Goal: Task Accomplishment & Management: Manage account settings

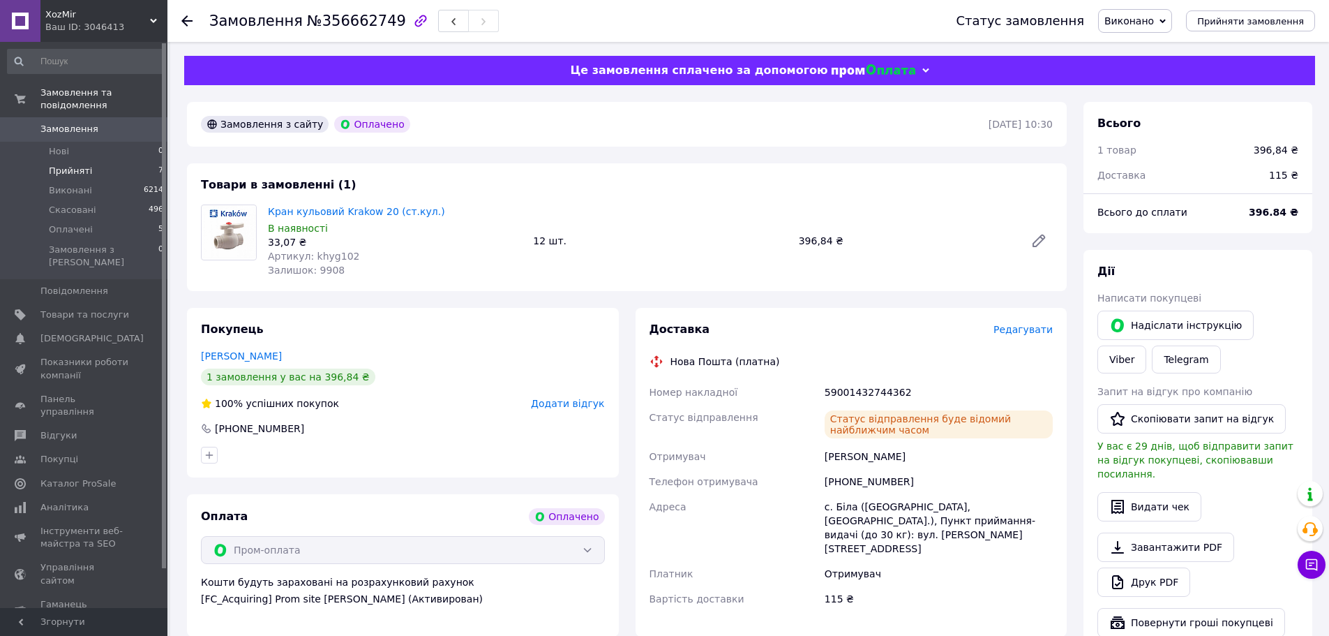
click at [96, 161] on li "Прийняті 7" at bounding box center [86, 171] width 172 height 20
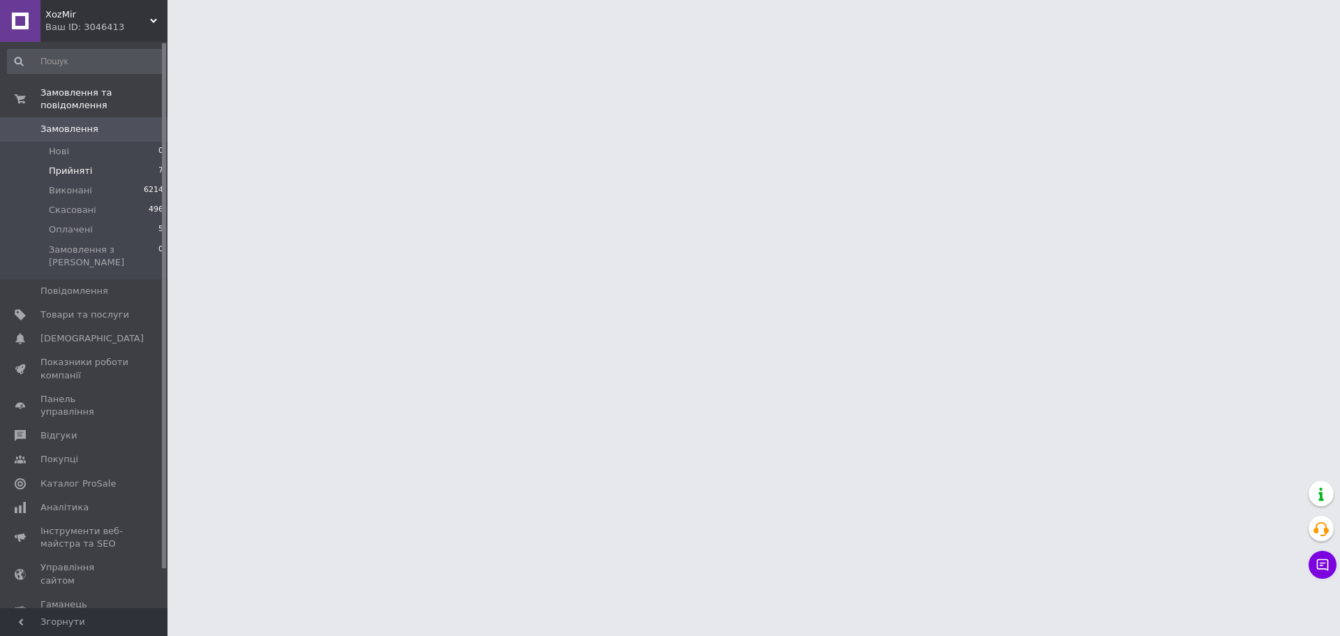
click at [96, 161] on li "Прийняті 7" at bounding box center [86, 171] width 172 height 20
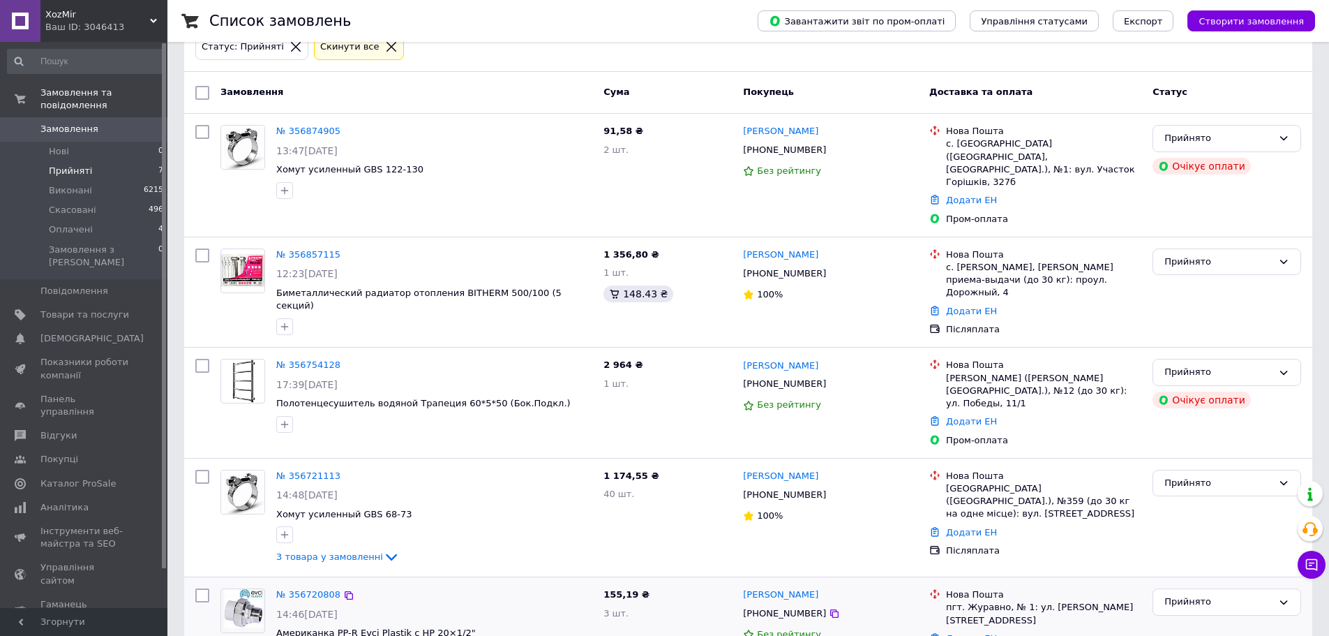
scroll to position [365, 0]
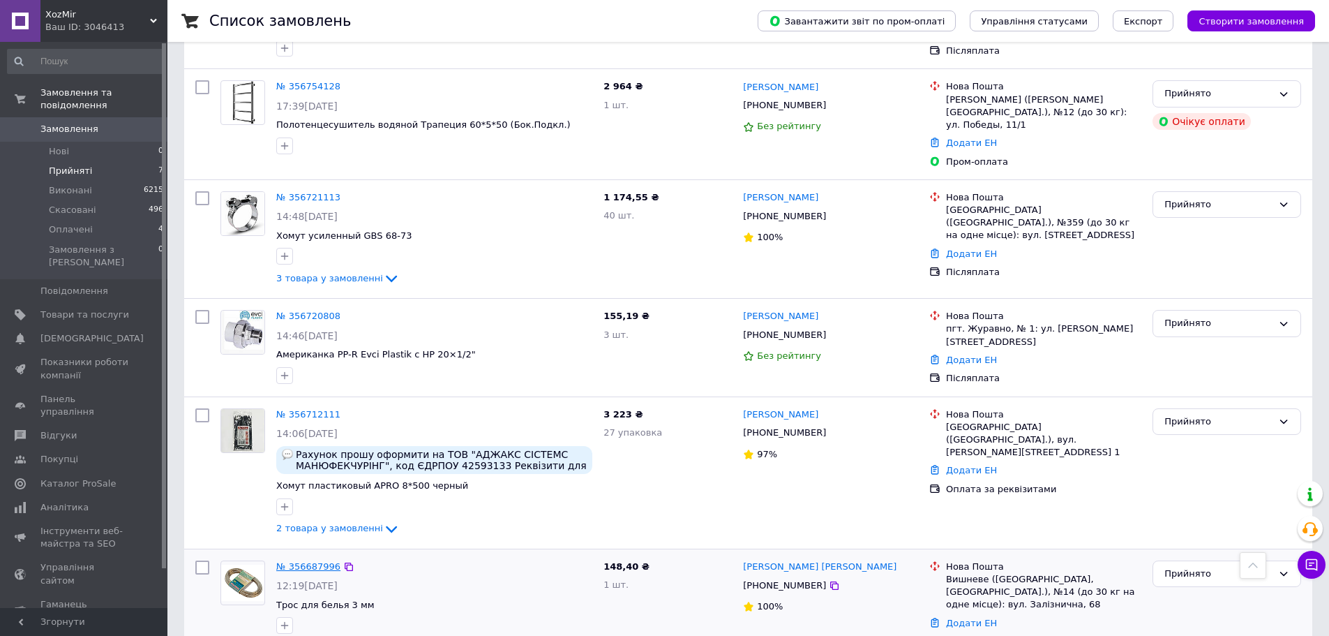
click at [315, 561] on link "№ 356687996" at bounding box center [308, 566] width 64 height 10
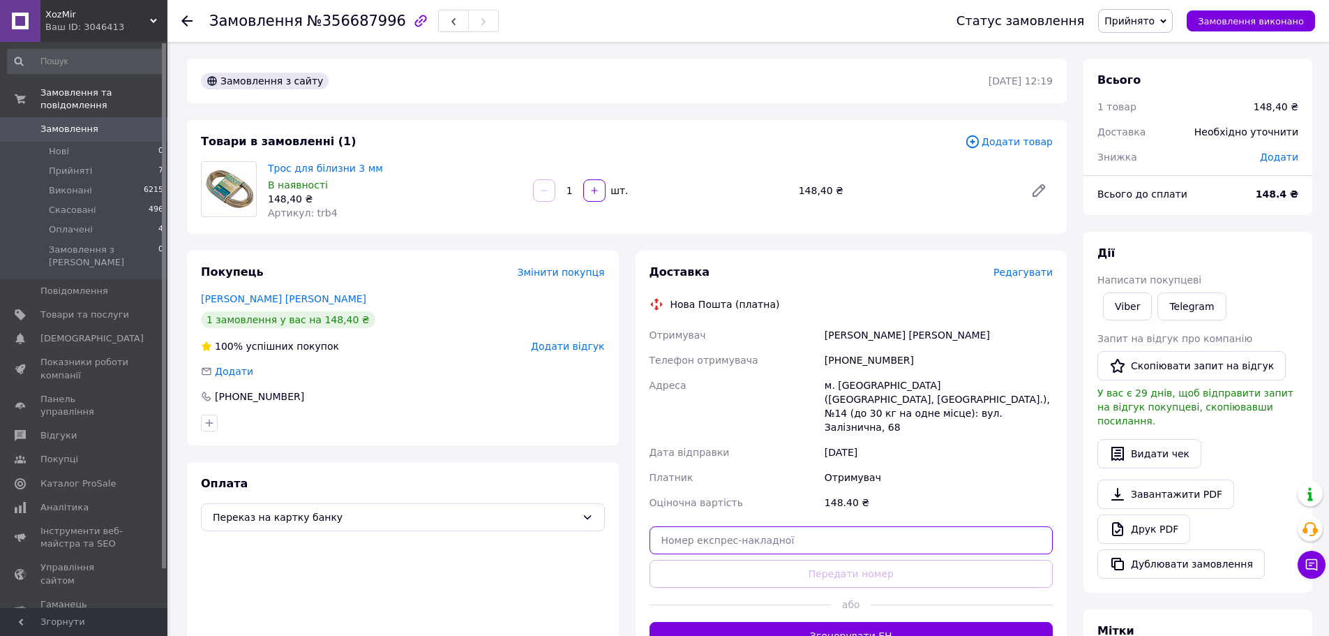
click at [747, 526] on input "text" at bounding box center [852, 540] width 404 height 28
paste input "59001432742331"
type input "59001432742331"
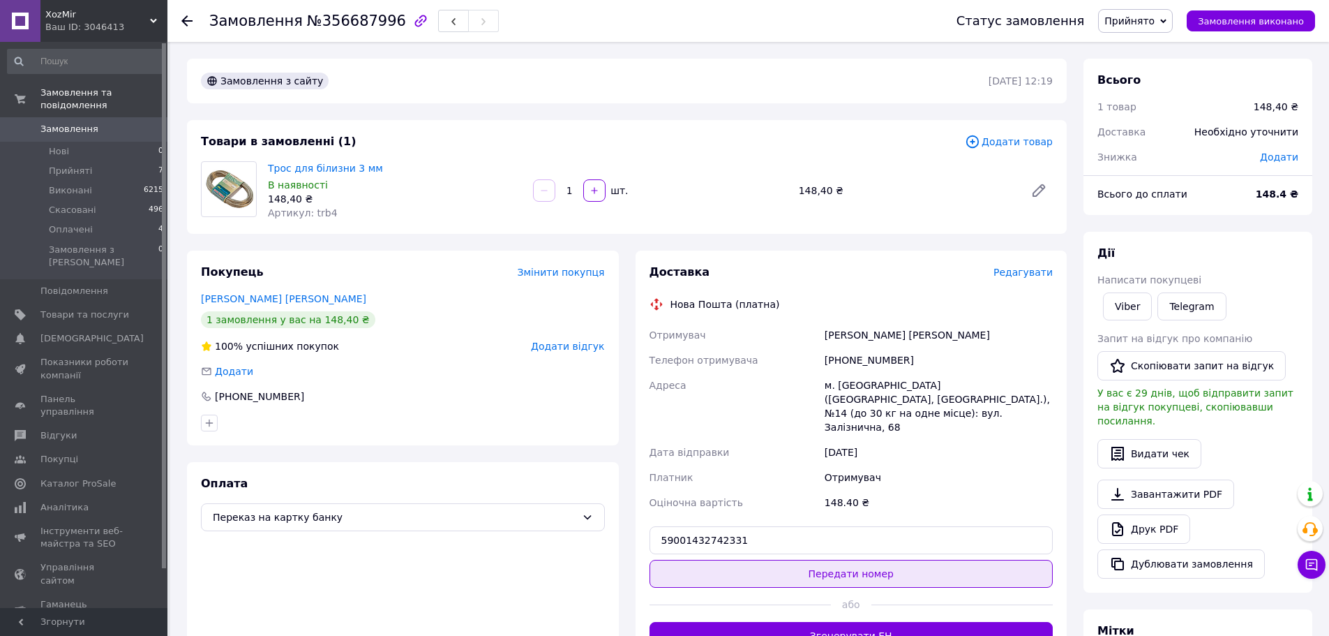
click at [756, 560] on button "Передати номер" at bounding box center [852, 574] width 404 height 28
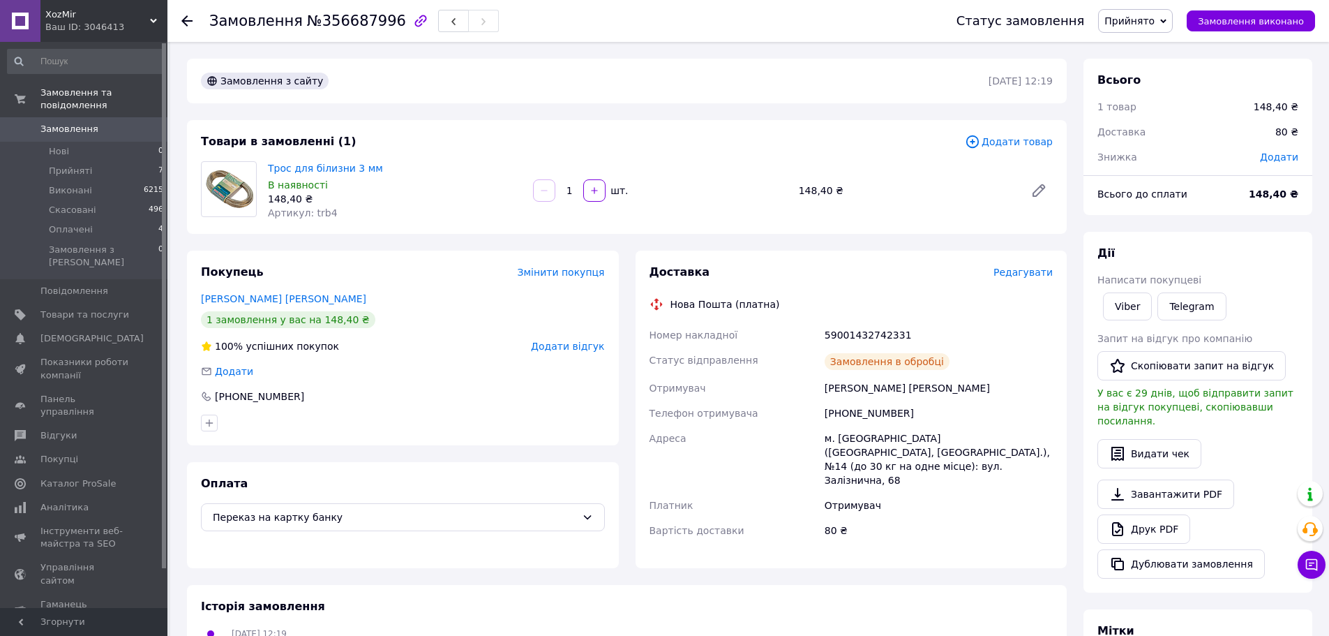
click at [1238, 20] on span "Замовлення виконано" at bounding box center [1251, 21] width 106 height 10
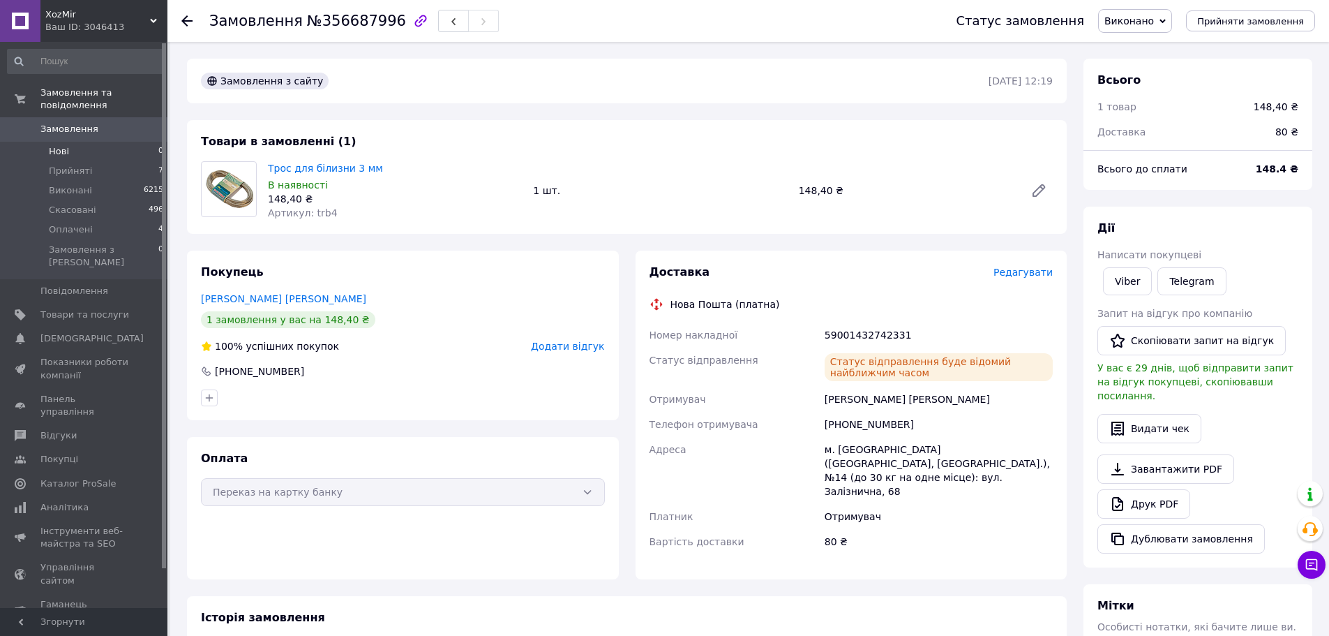
click at [77, 143] on li "Нові 0" at bounding box center [86, 152] width 172 height 20
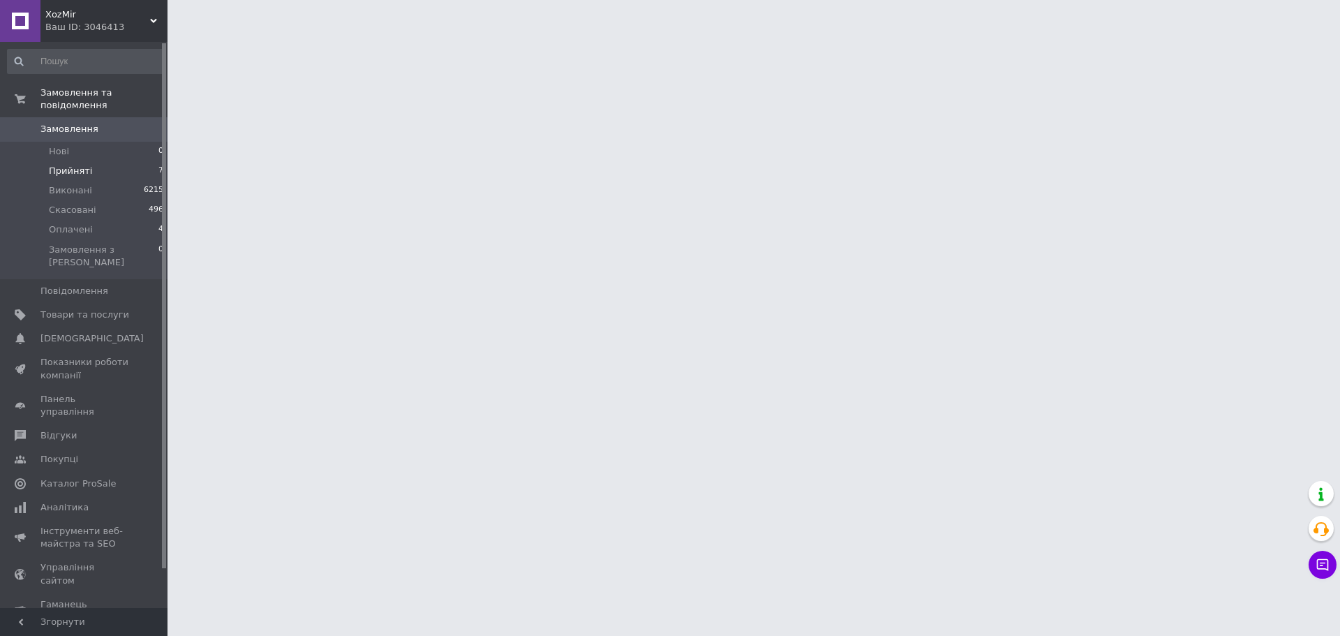
click at [75, 165] on span "Прийняті" at bounding box center [70, 171] width 43 height 13
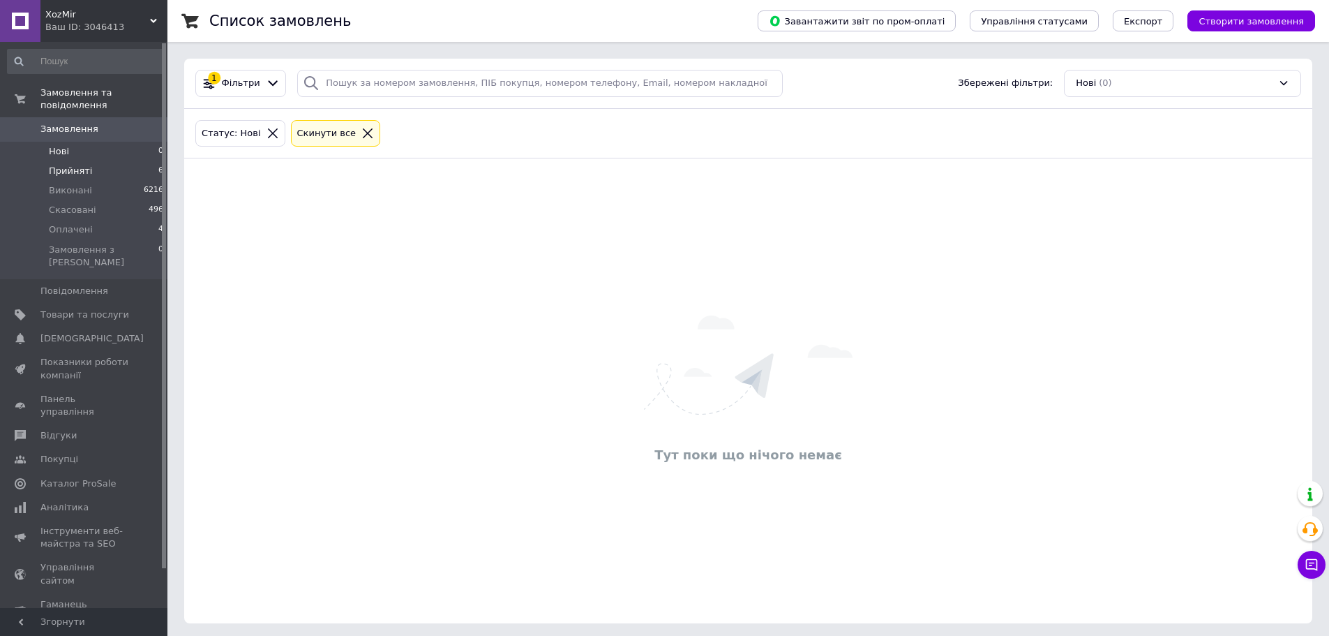
click at [96, 161] on li "Прийняті 6" at bounding box center [86, 171] width 172 height 20
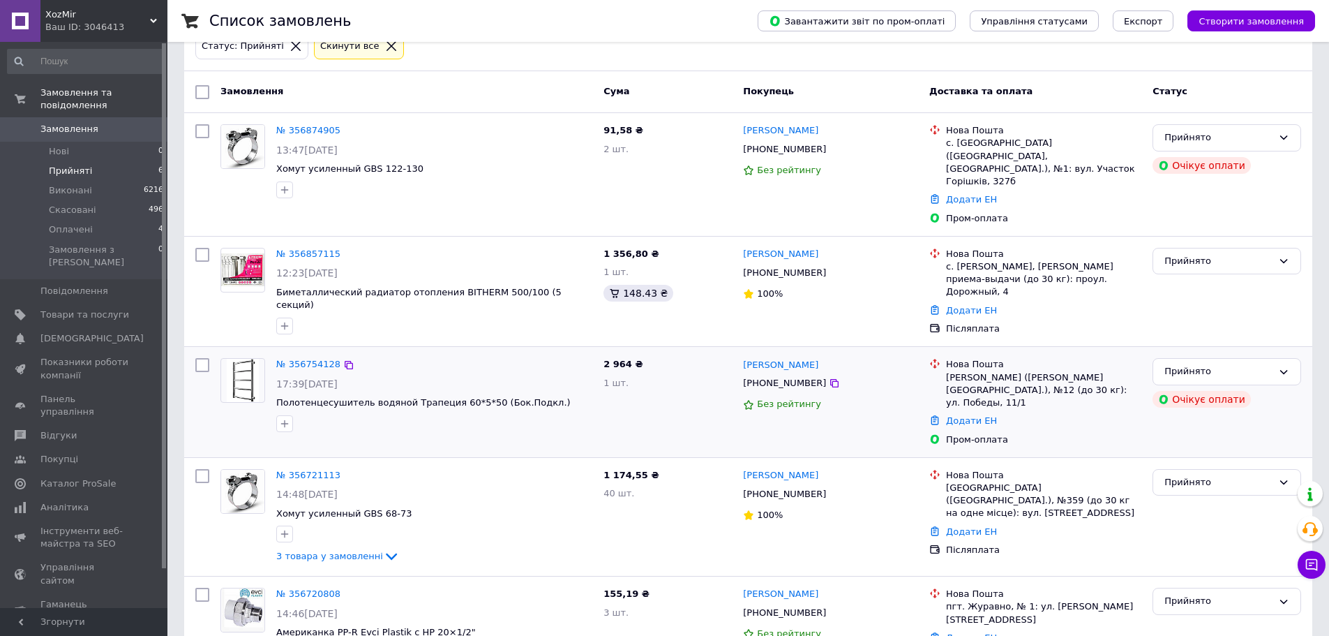
scroll to position [255, 0]
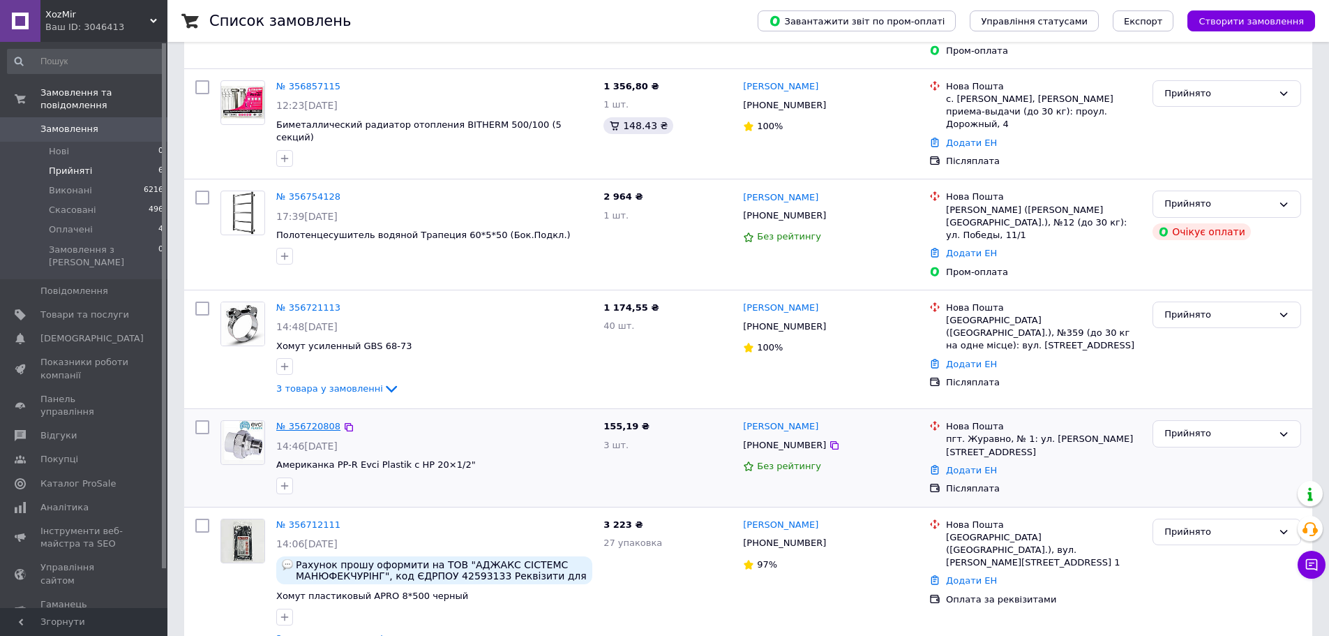
click at [311, 421] on link "№ 356720808" at bounding box center [308, 426] width 64 height 10
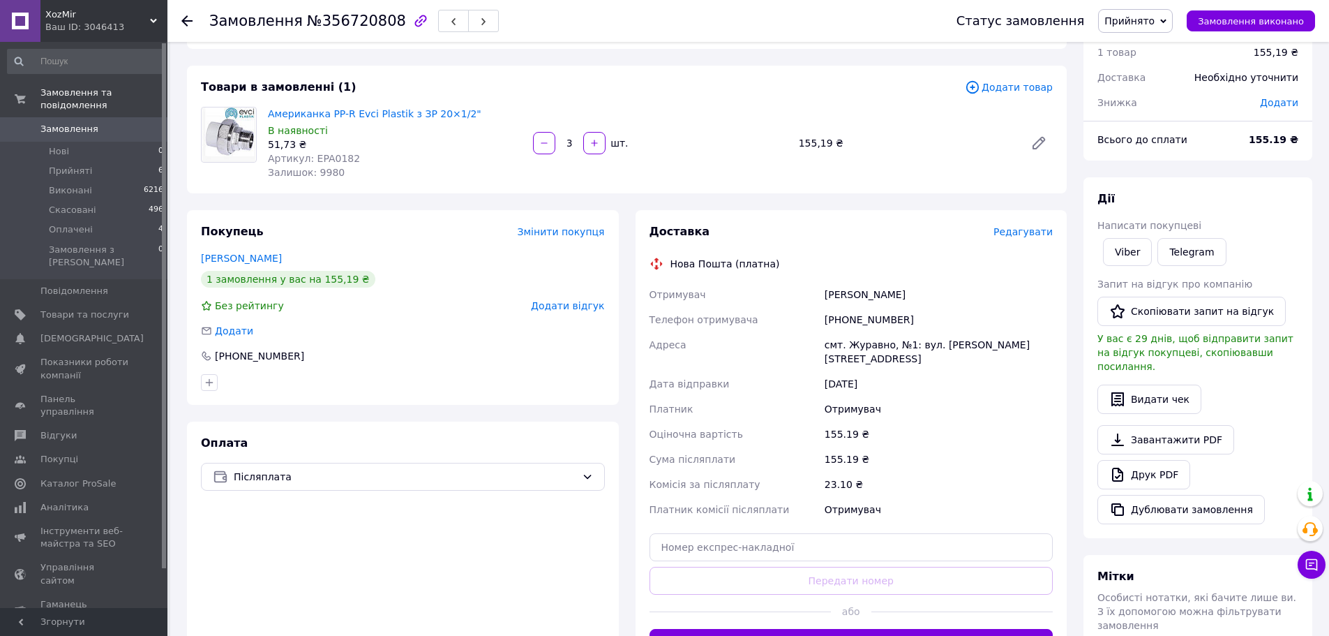
scroll to position [140, 0]
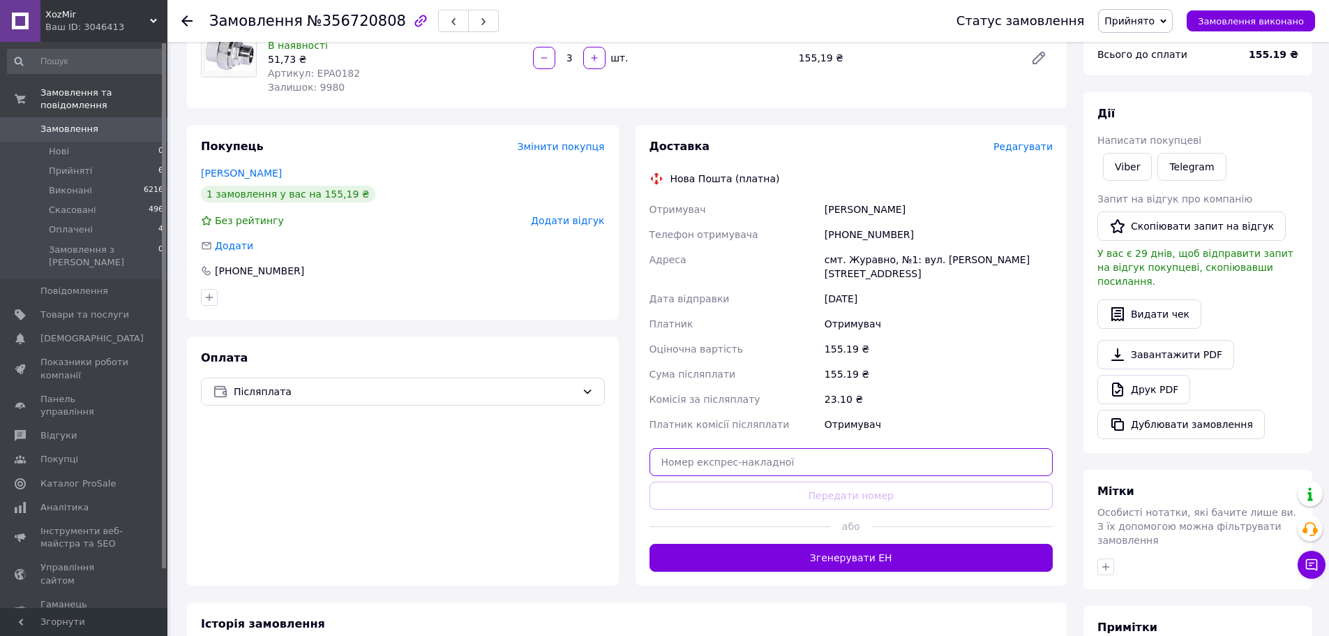
click at [721, 448] on input "text" at bounding box center [852, 462] width 404 height 28
paste input "59001432743174"
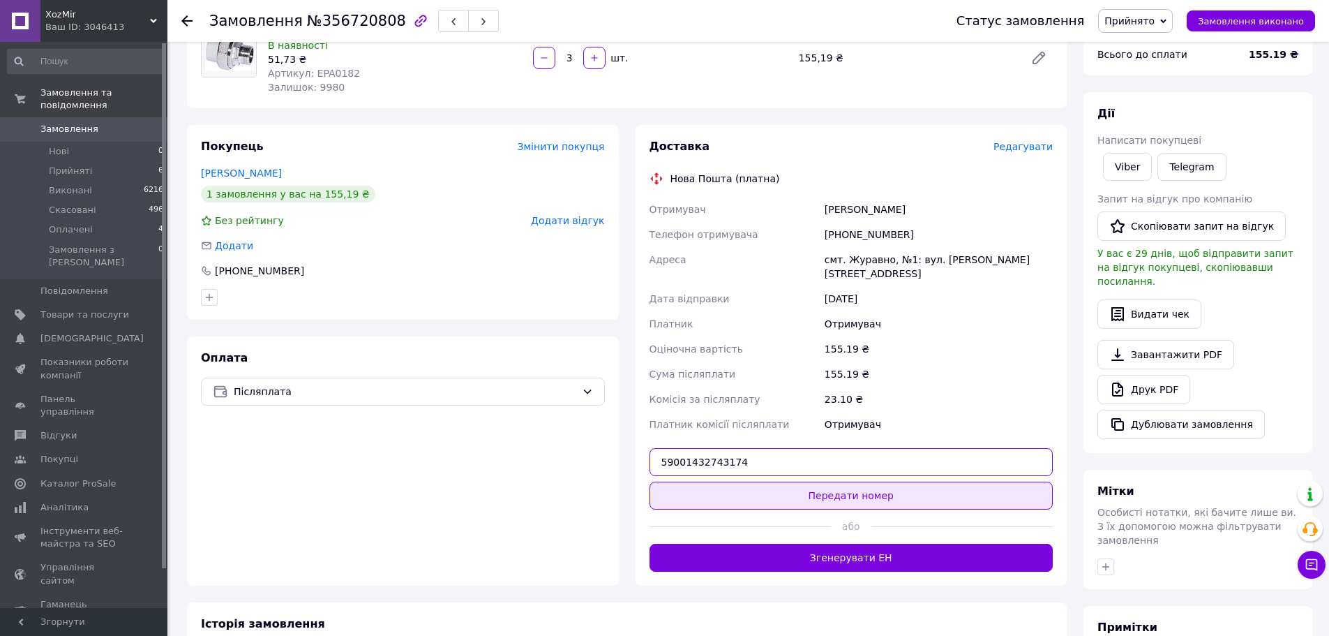
type input "59001432743174"
click at [746, 481] on button "Передати номер" at bounding box center [852, 495] width 404 height 28
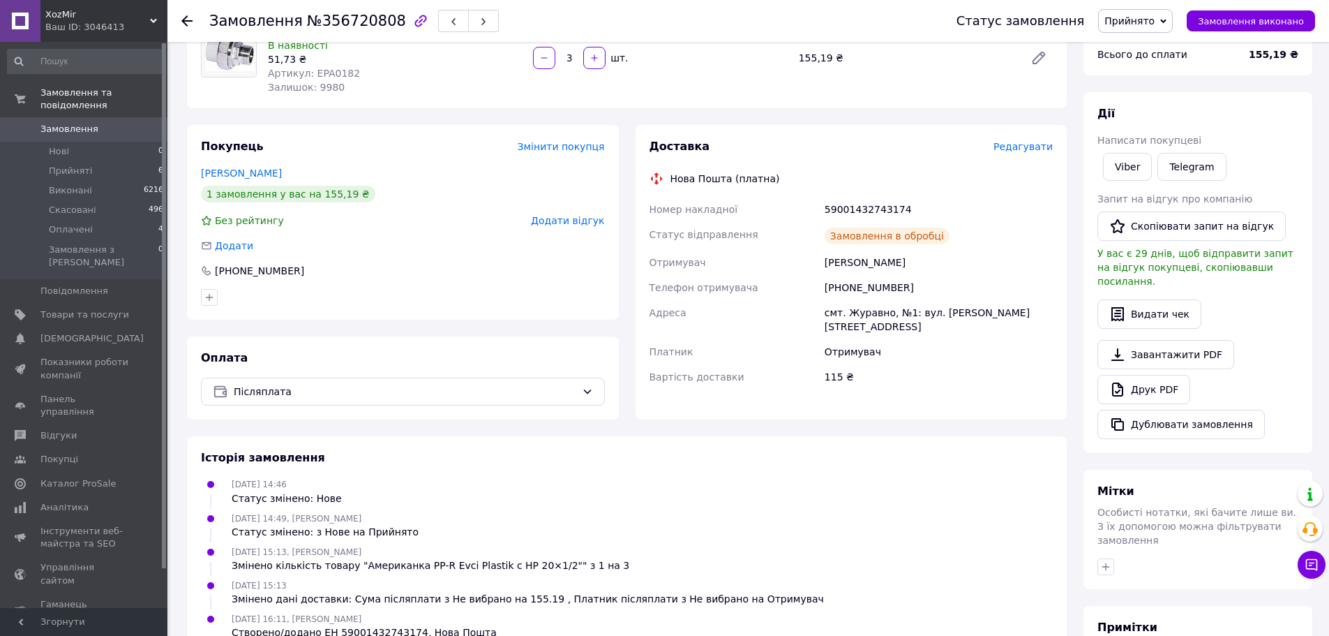
click at [1226, 22] on span "Замовлення виконано" at bounding box center [1251, 21] width 106 height 10
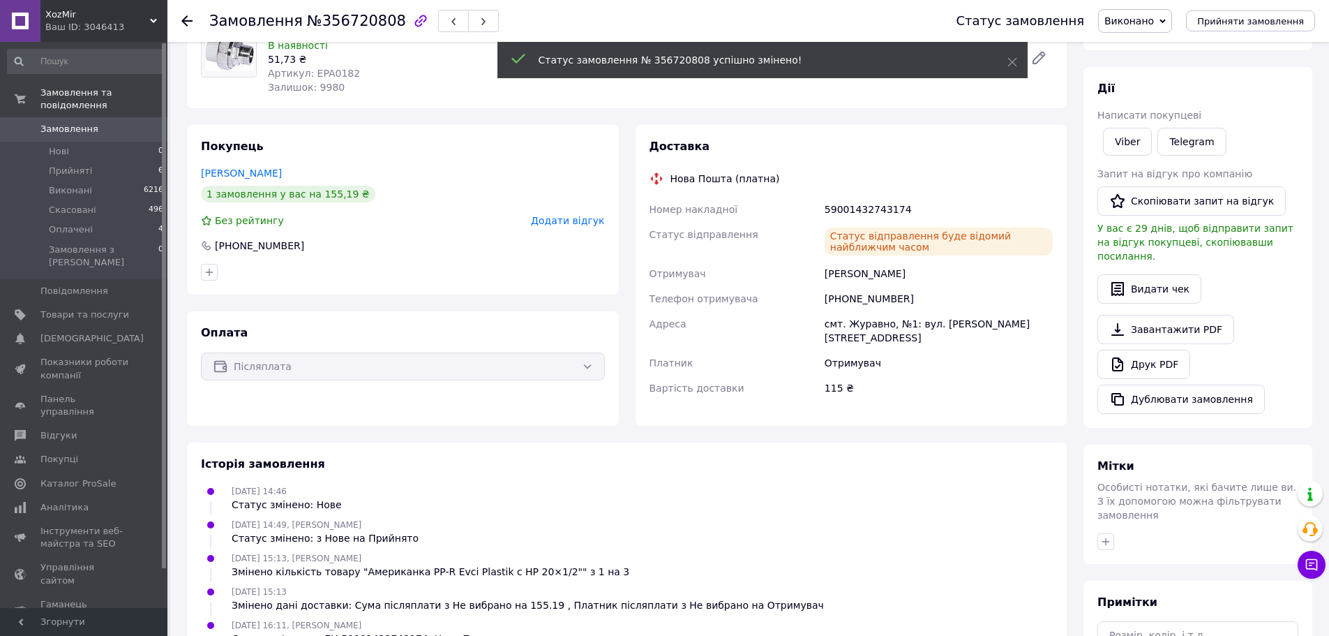
click at [102, 161] on li "Прийняті 6" at bounding box center [86, 171] width 172 height 20
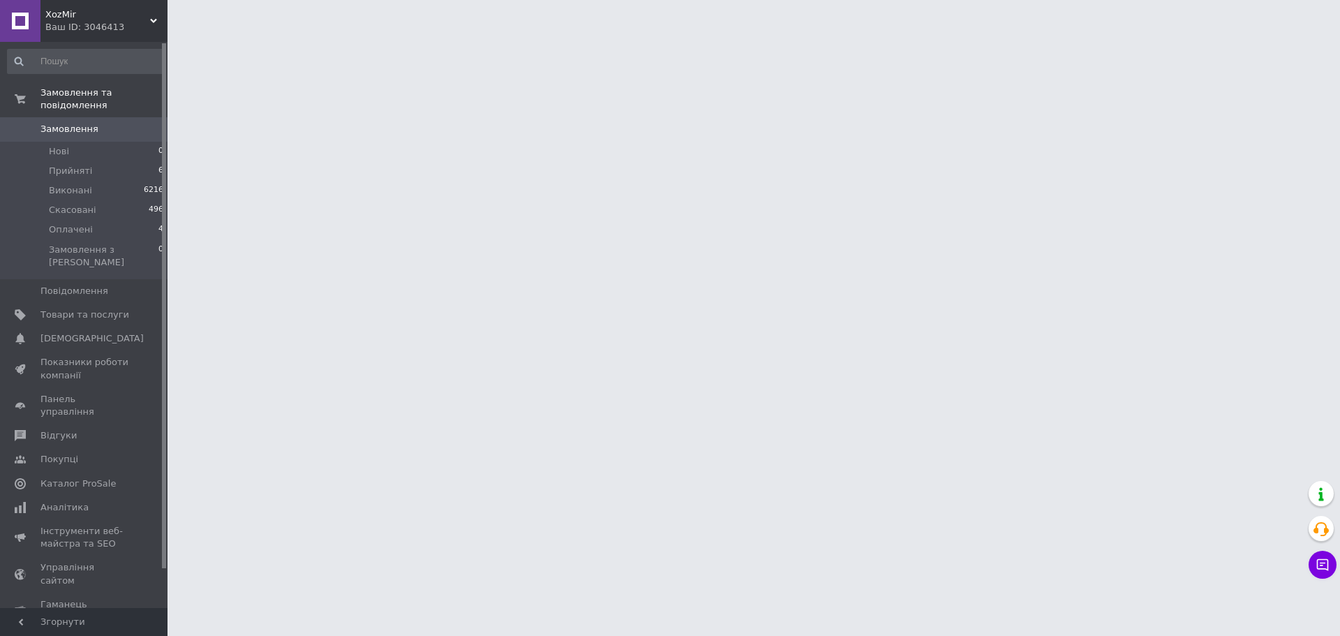
click at [102, 161] on li "Прийняті 6" at bounding box center [86, 171] width 172 height 20
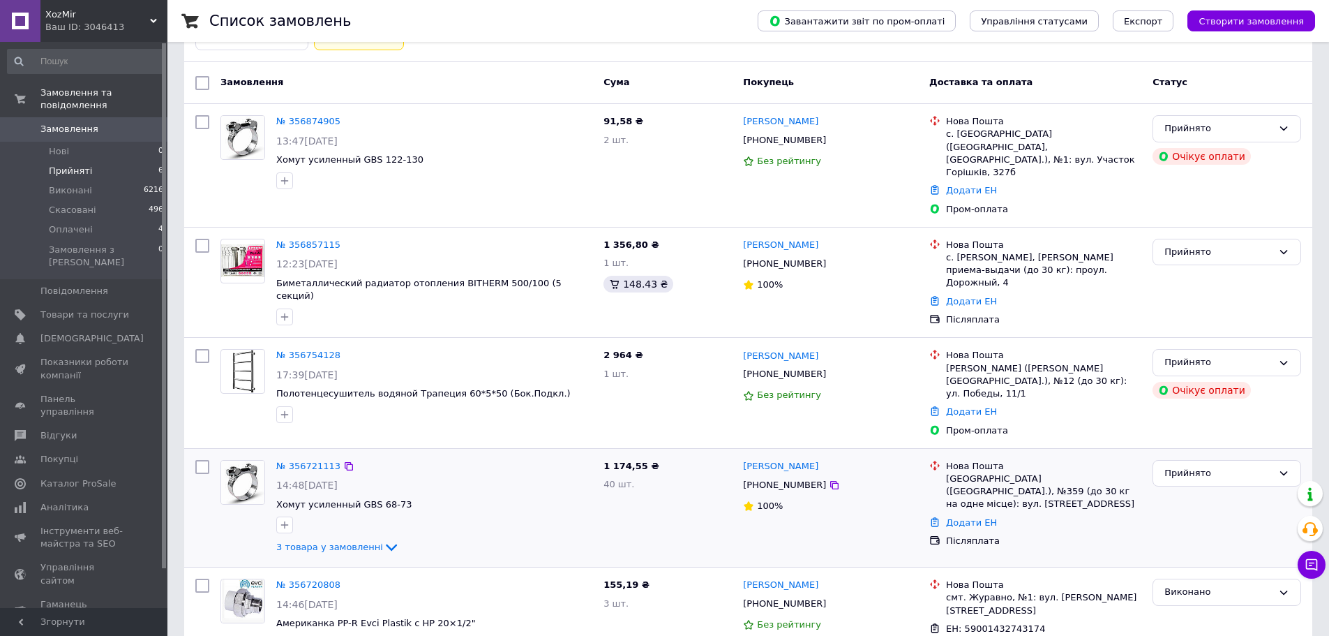
scroll to position [274, 0]
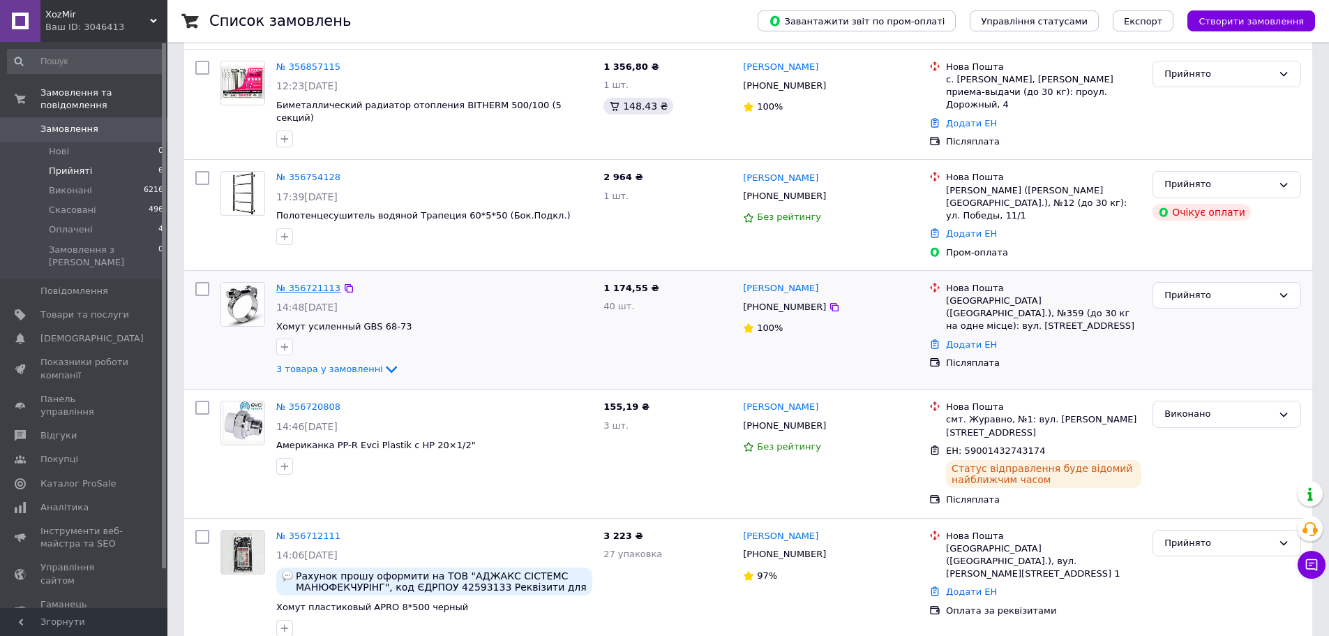
click at [306, 283] on link "№ 356721113" at bounding box center [308, 288] width 64 height 10
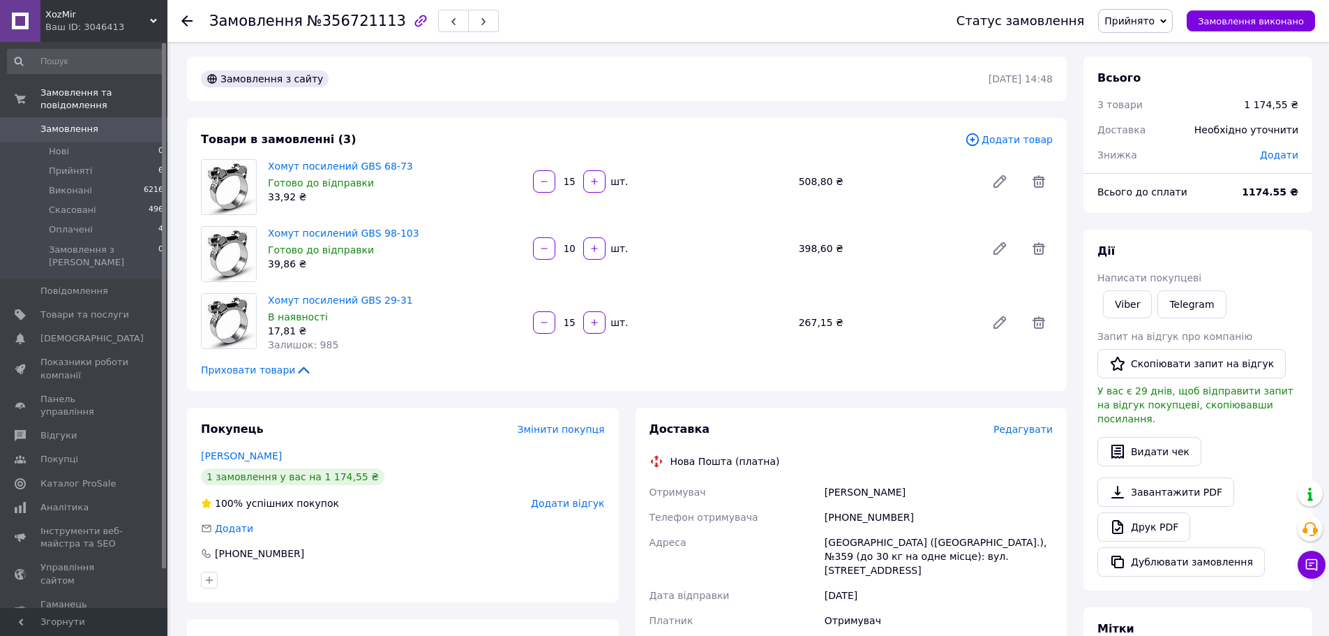
scroll to position [274, 0]
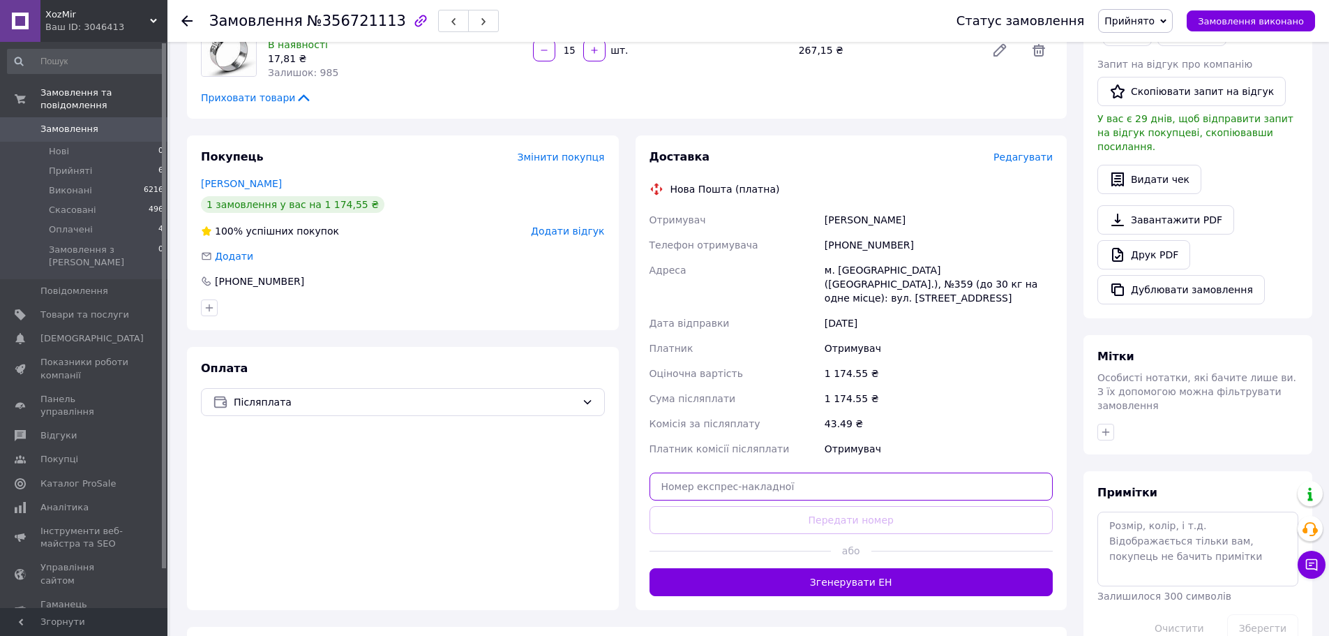
click at [747, 473] on input "text" at bounding box center [852, 486] width 404 height 28
paste input "59001432743768"
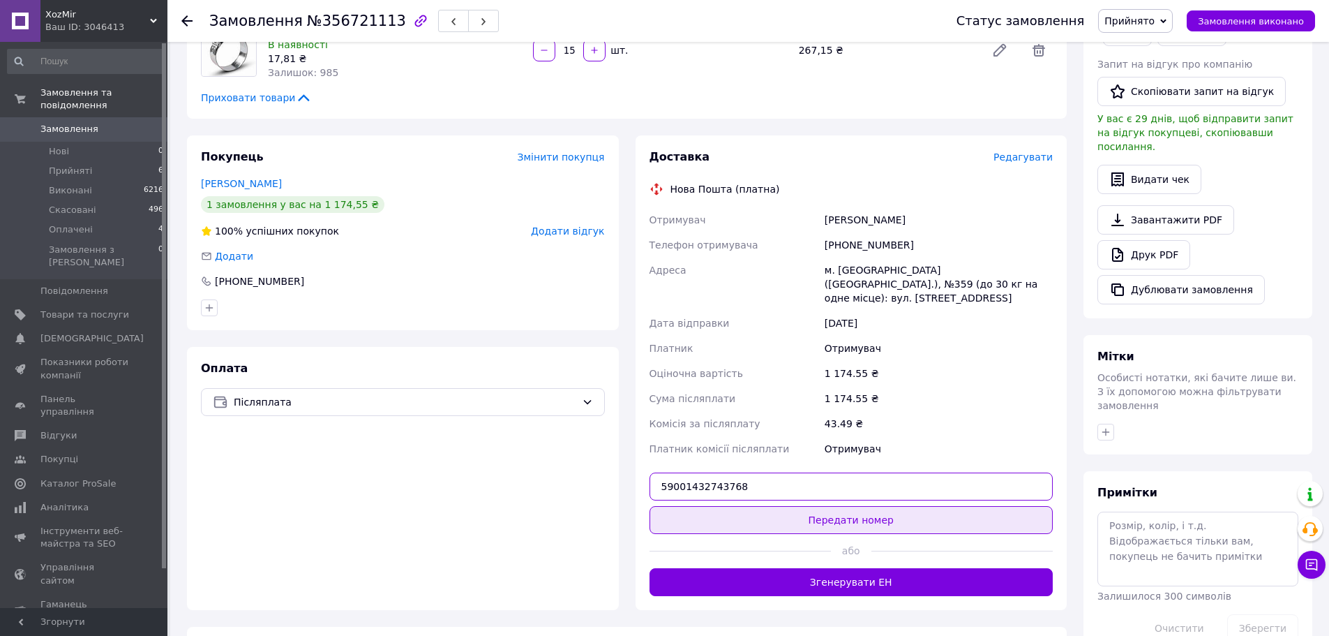
type input "59001432743768"
click at [768, 506] on button "Передати номер" at bounding box center [852, 520] width 404 height 28
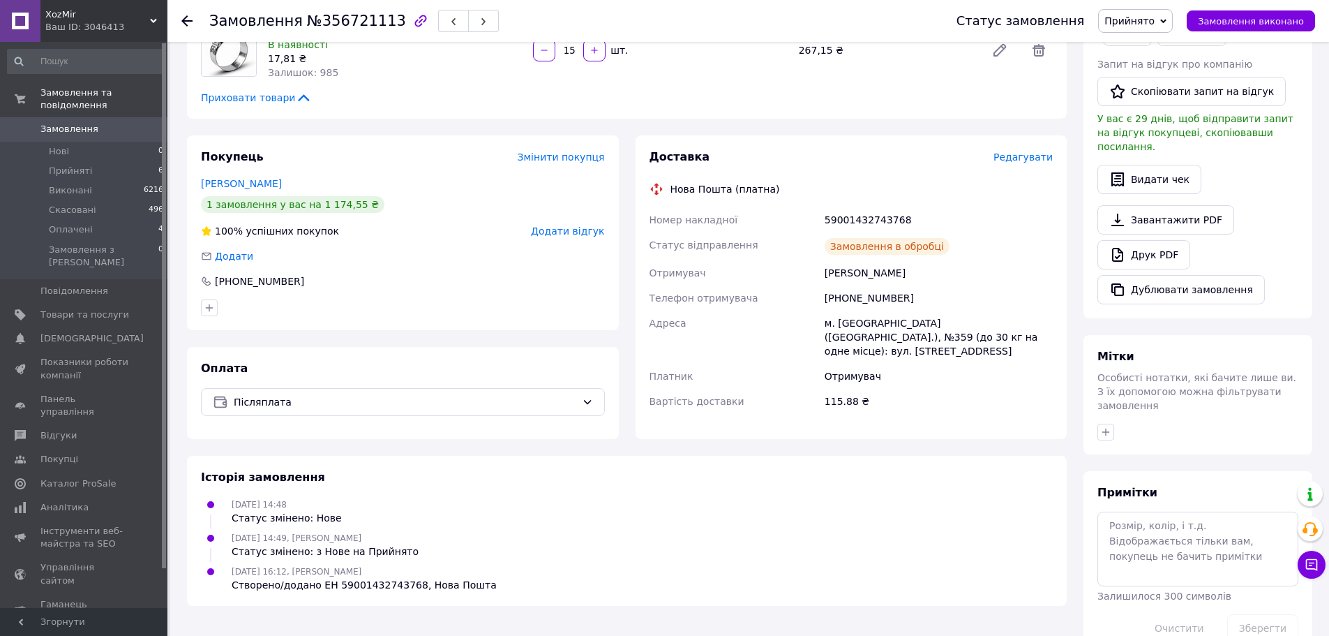
click at [1222, 16] on span "Замовлення виконано" at bounding box center [1251, 21] width 106 height 10
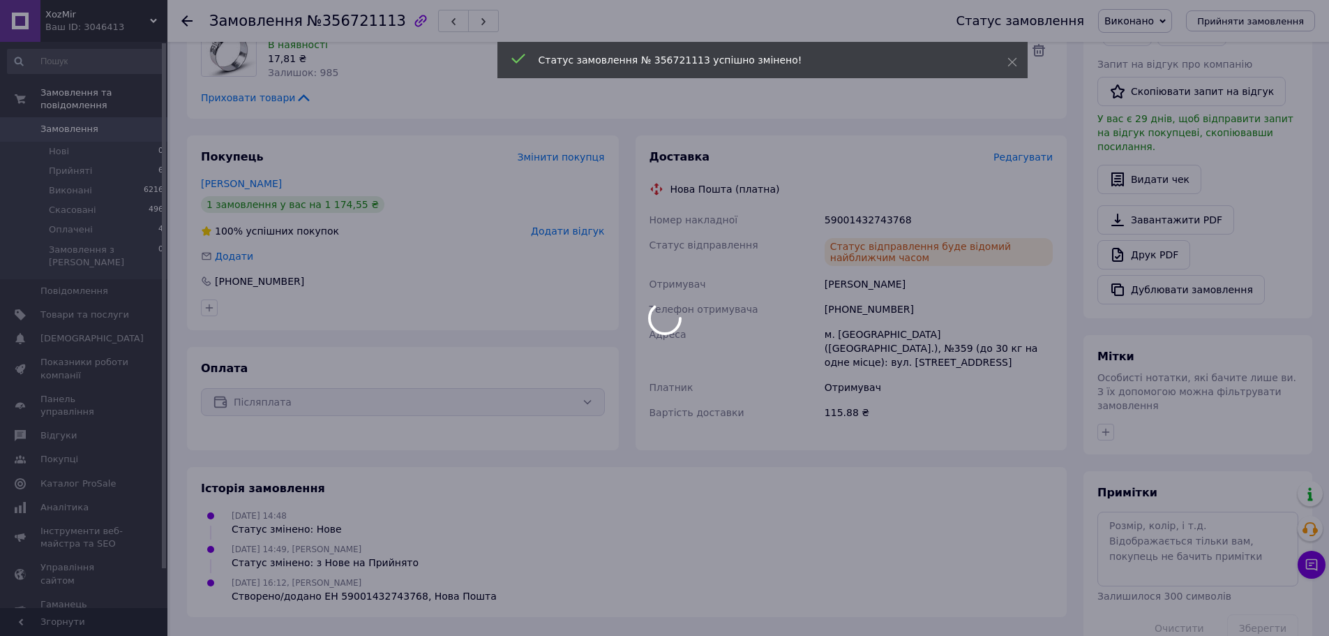
scroll to position [258, 0]
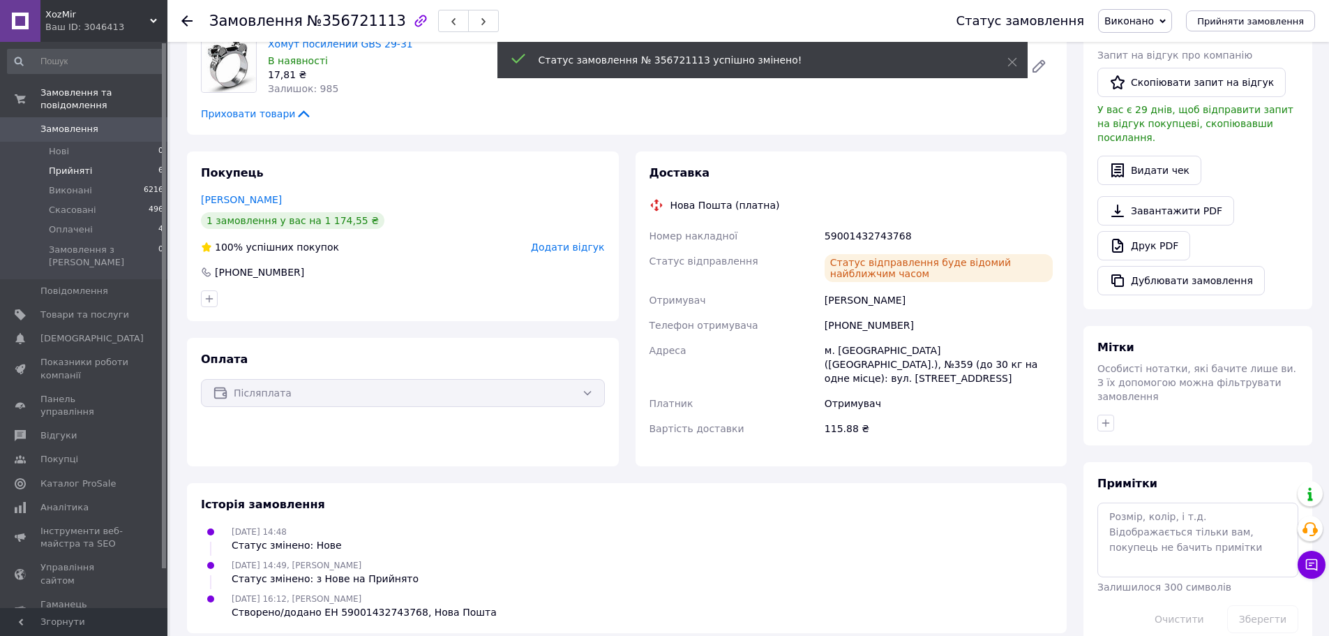
click at [107, 162] on li "Прийняті 6" at bounding box center [86, 171] width 172 height 20
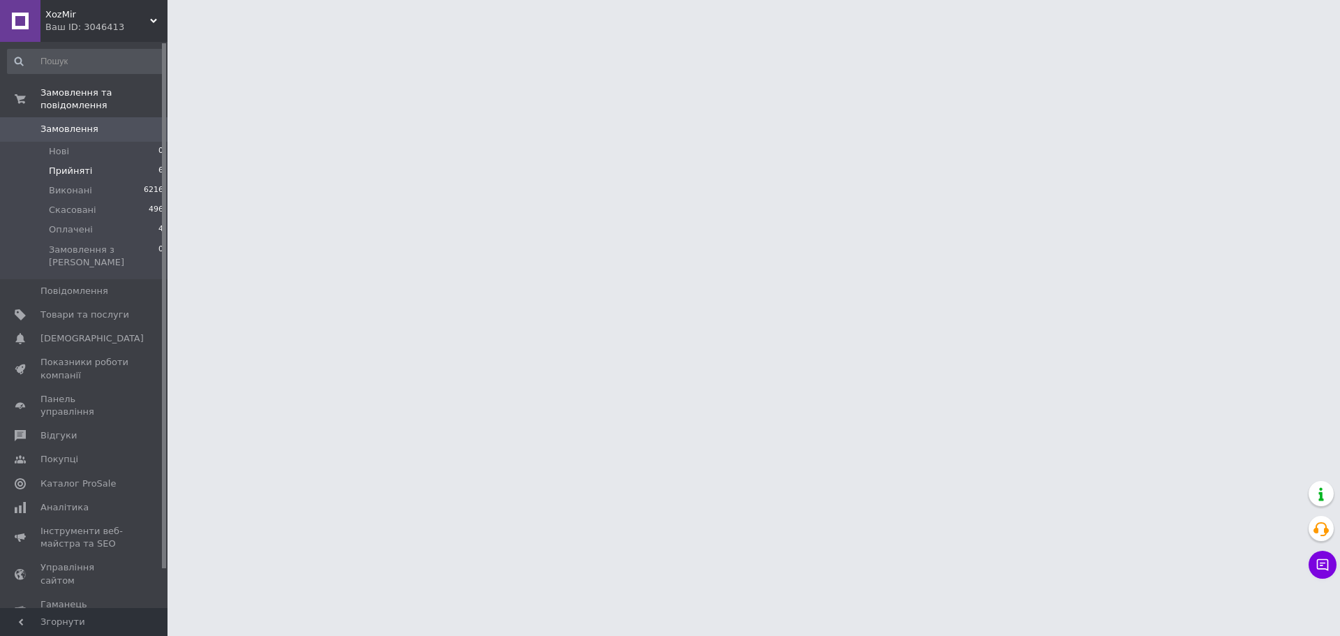
click at [107, 162] on li "Прийняті 6" at bounding box center [86, 171] width 172 height 20
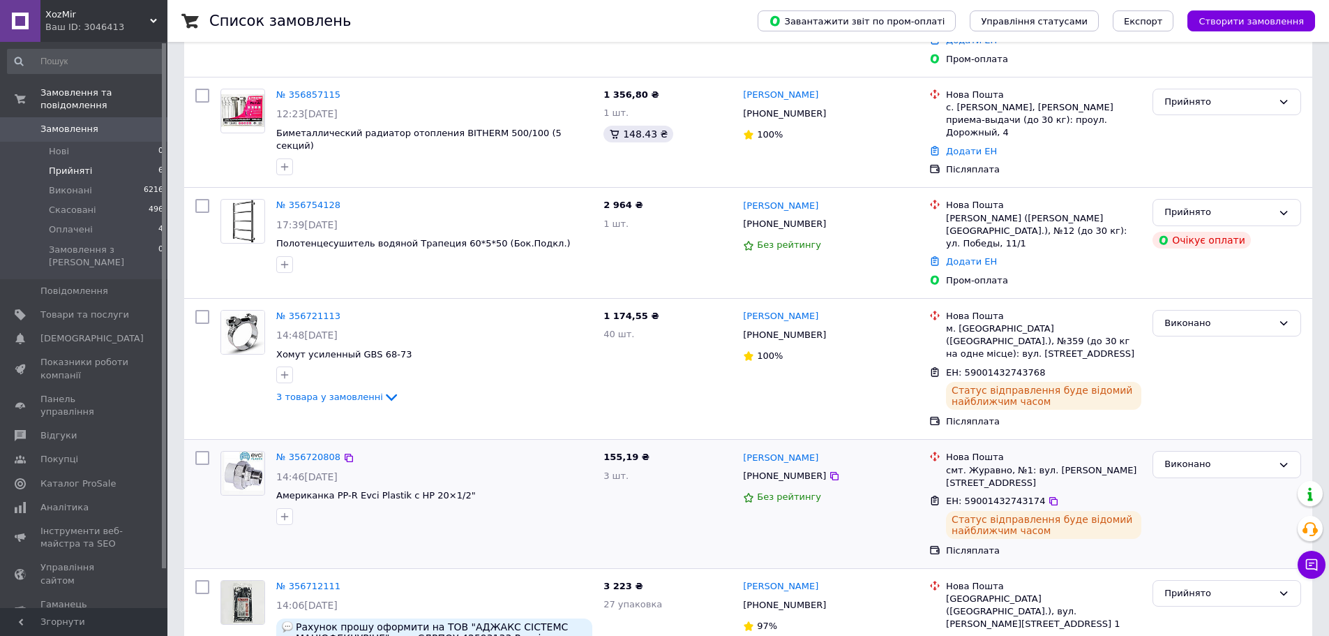
scroll to position [284, 0]
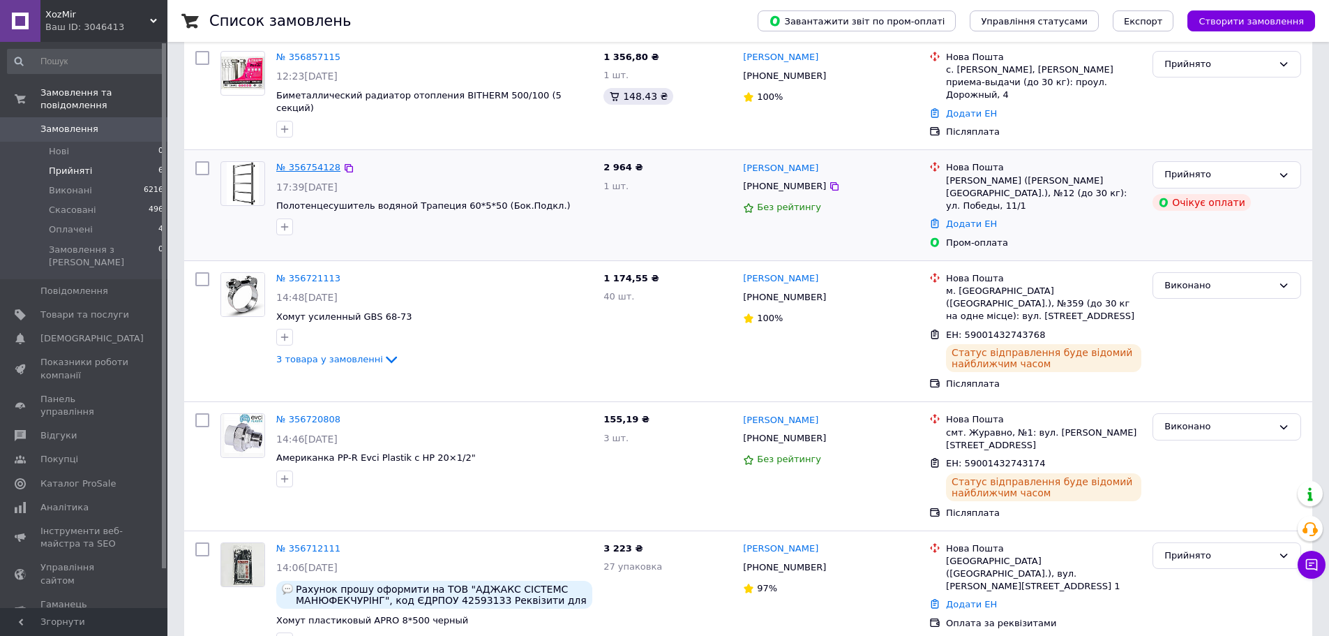
click at [290, 162] on link "№ 356754128" at bounding box center [308, 167] width 64 height 10
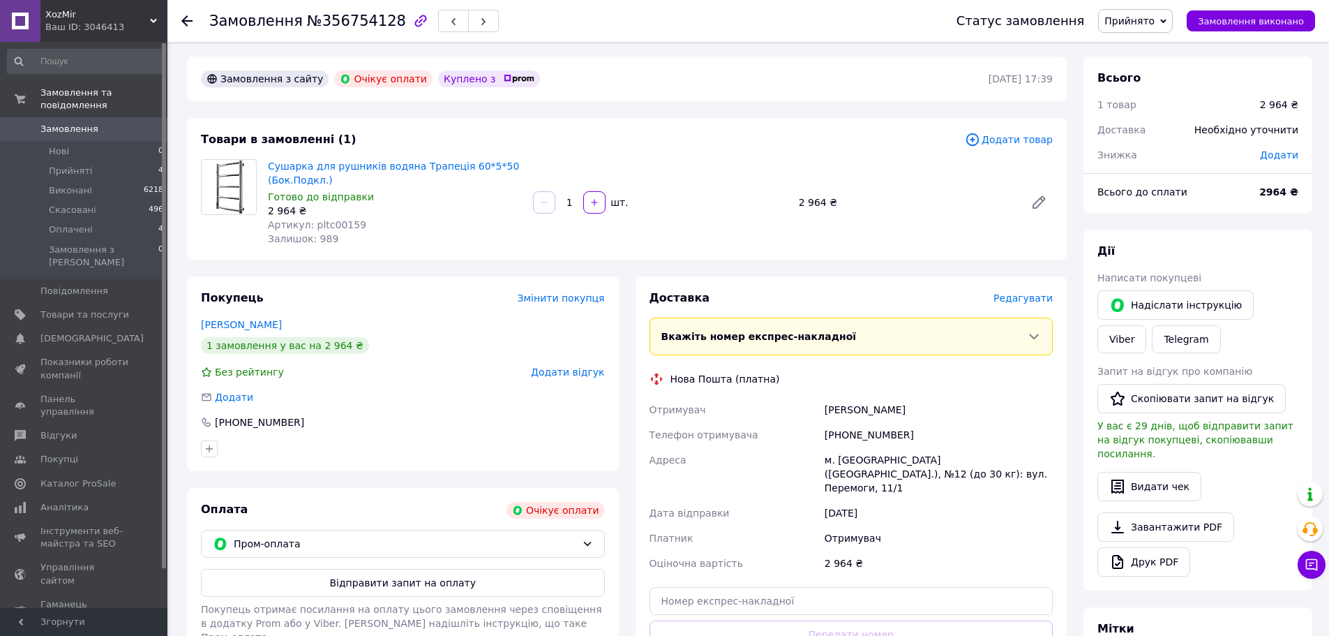
scroll to position [283, 0]
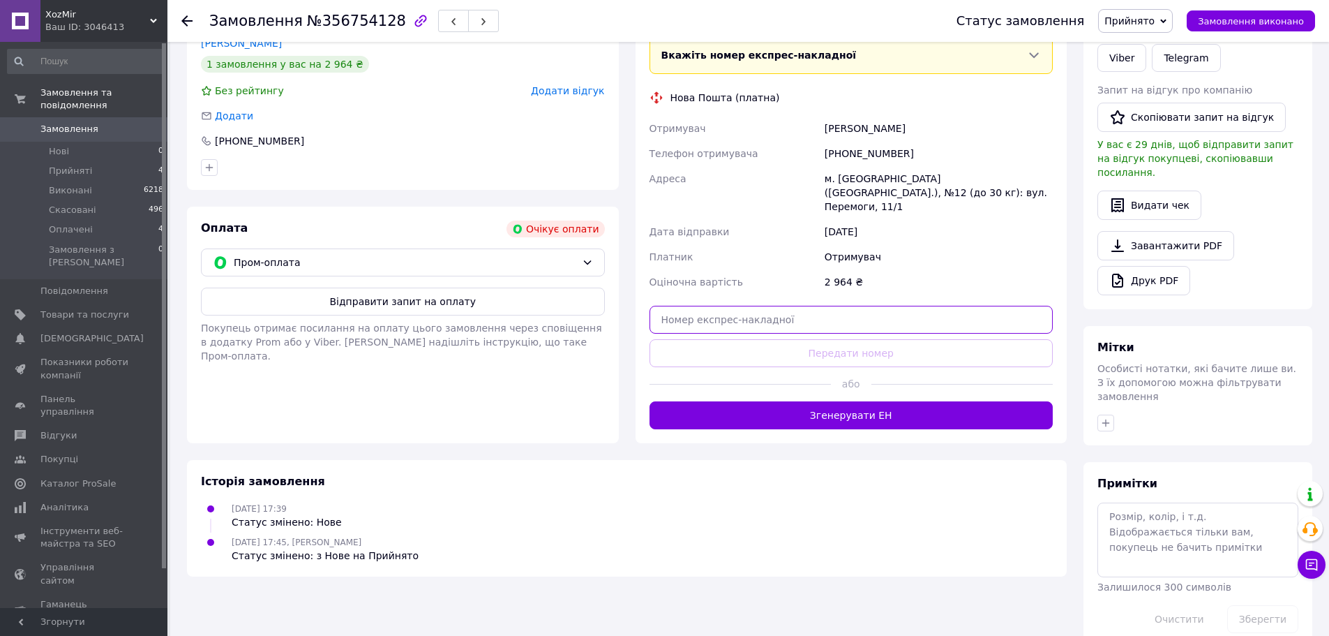
click at [735, 306] on input "text" at bounding box center [852, 320] width 404 height 28
paste input "20451224994386"
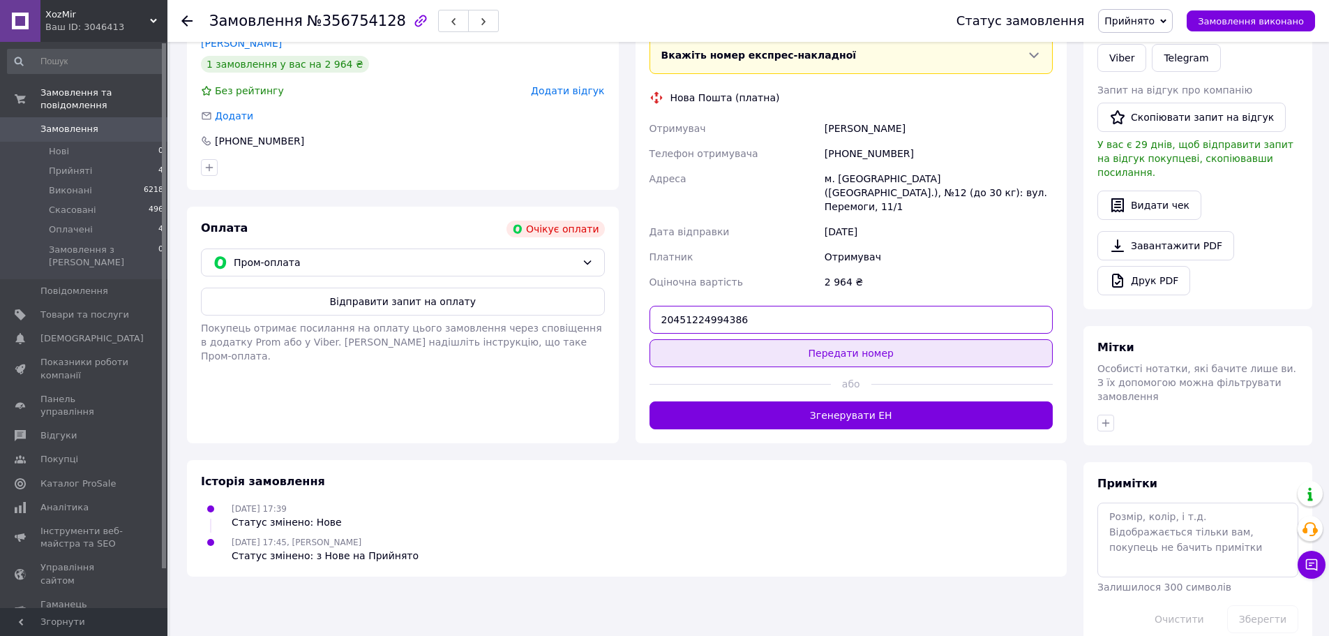
type input "20451224994386"
click at [741, 339] on button "Передати номер" at bounding box center [852, 353] width 404 height 28
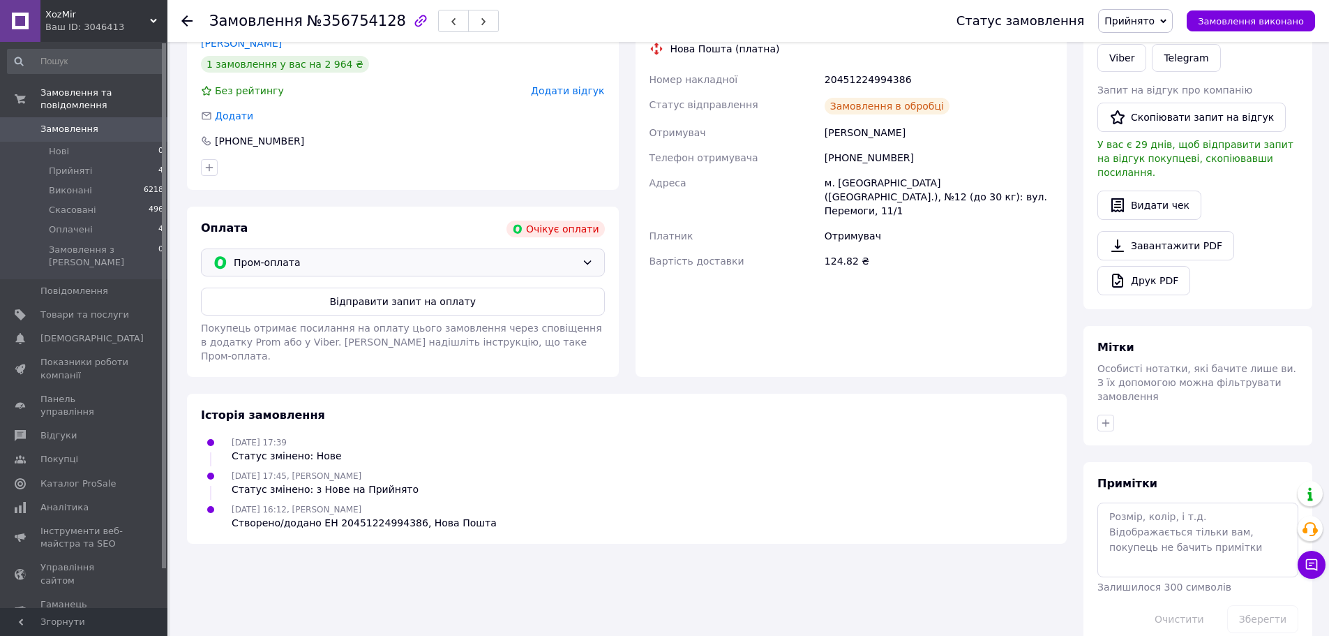
click at [505, 264] on span "Пром-оплата" at bounding box center [405, 262] width 343 height 15
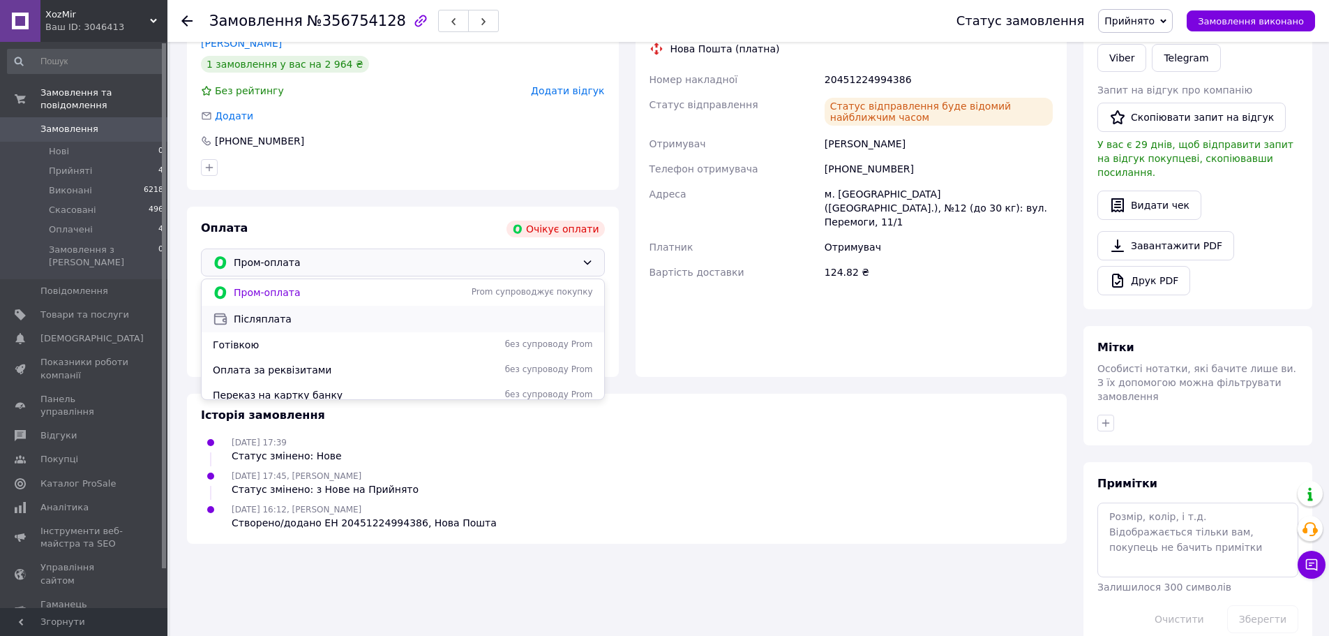
click at [433, 324] on span "Післяплата" at bounding box center [413, 319] width 359 height 14
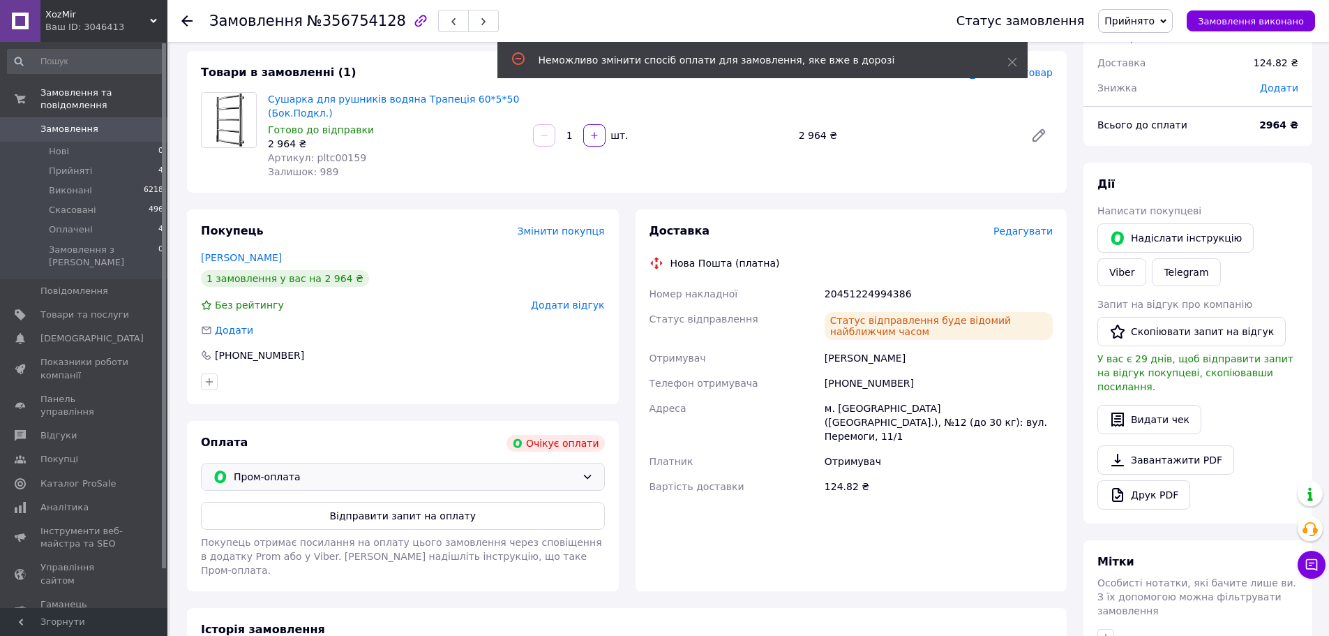
scroll to position [0, 0]
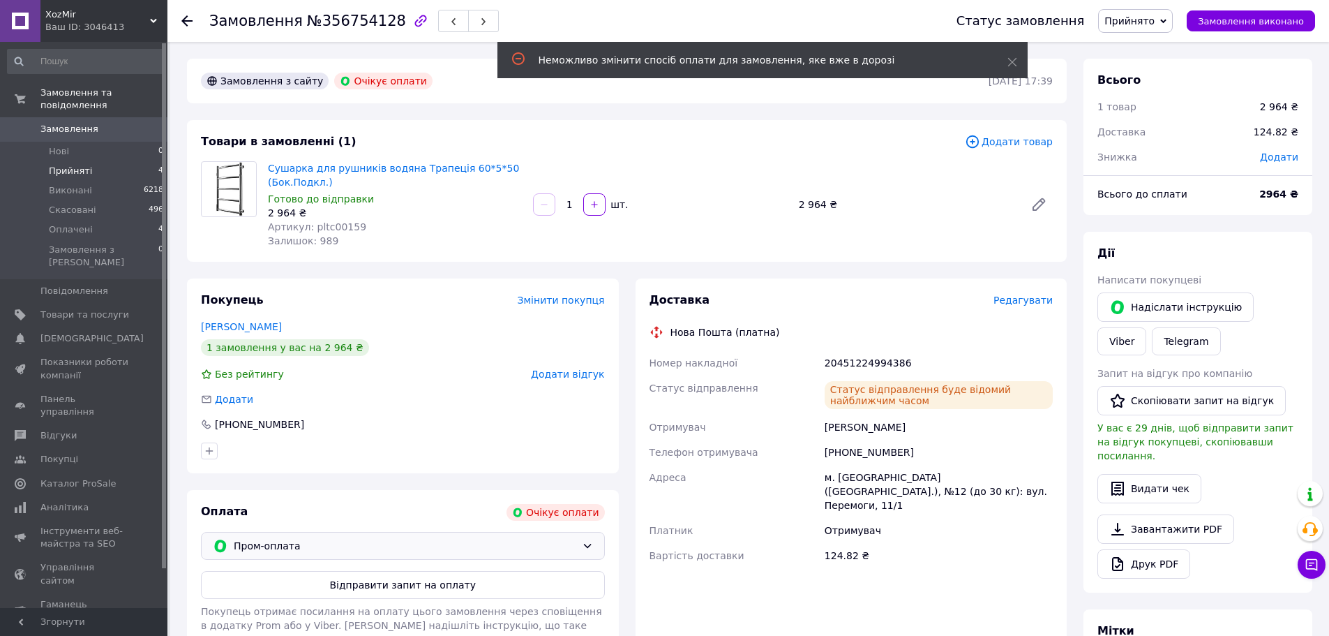
click at [108, 161] on li "Прийняті 4" at bounding box center [86, 171] width 172 height 20
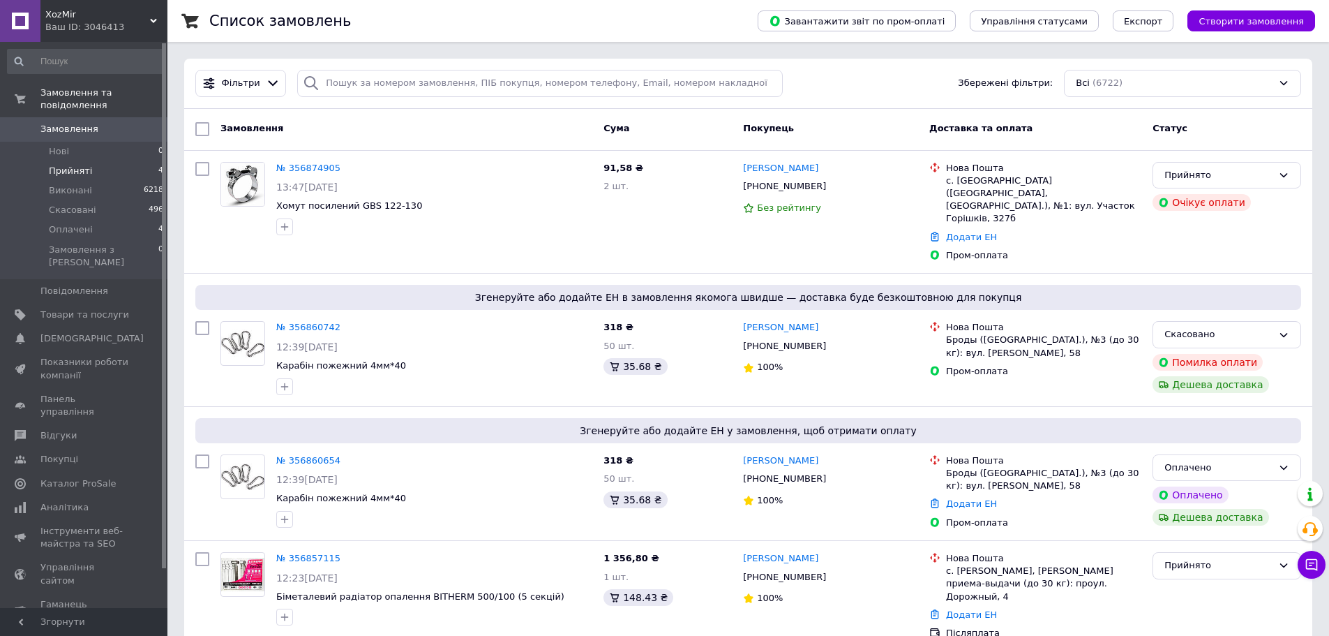
click at [117, 164] on li "Прийняті 4" at bounding box center [86, 171] width 172 height 20
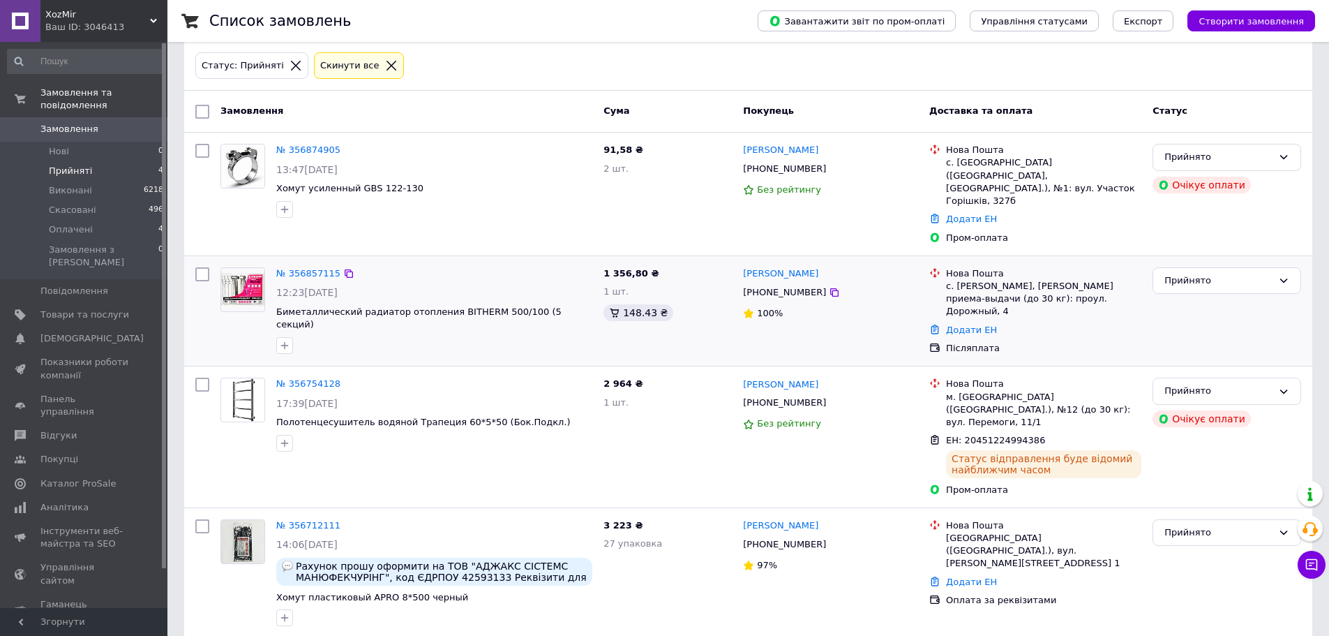
scroll to position [70, 0]
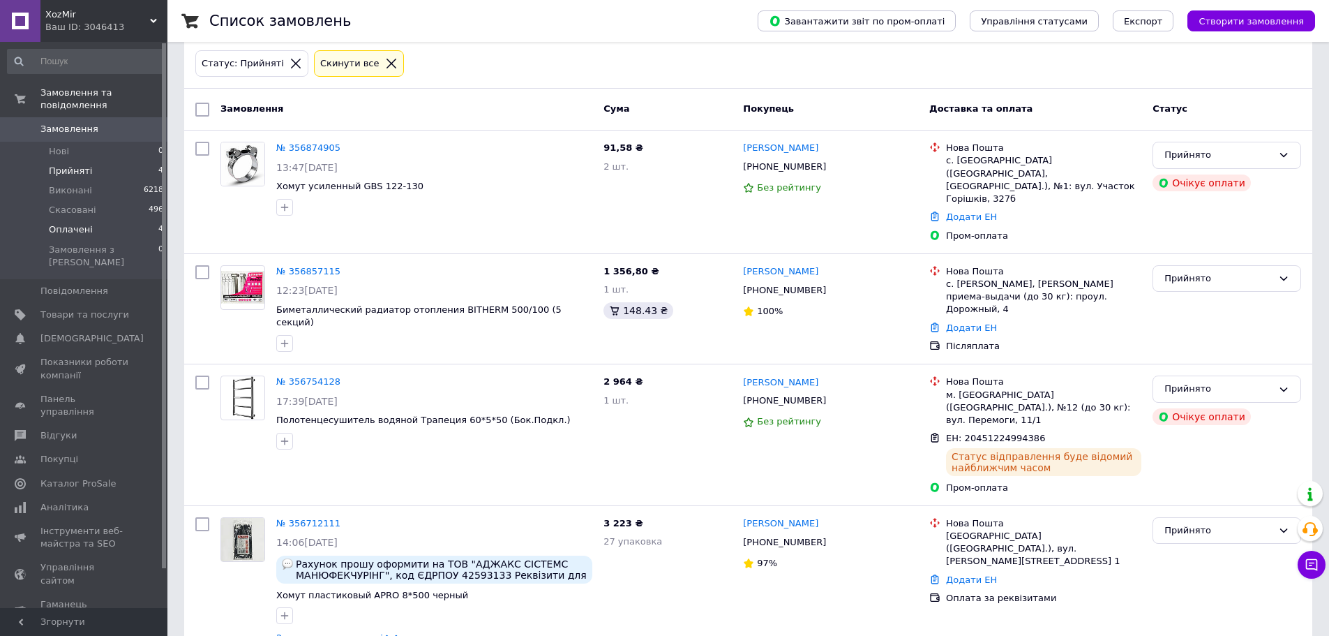
click at [124, 220] on li "Оплачені 4" at bounding box center [86, 230] width 172 height 20
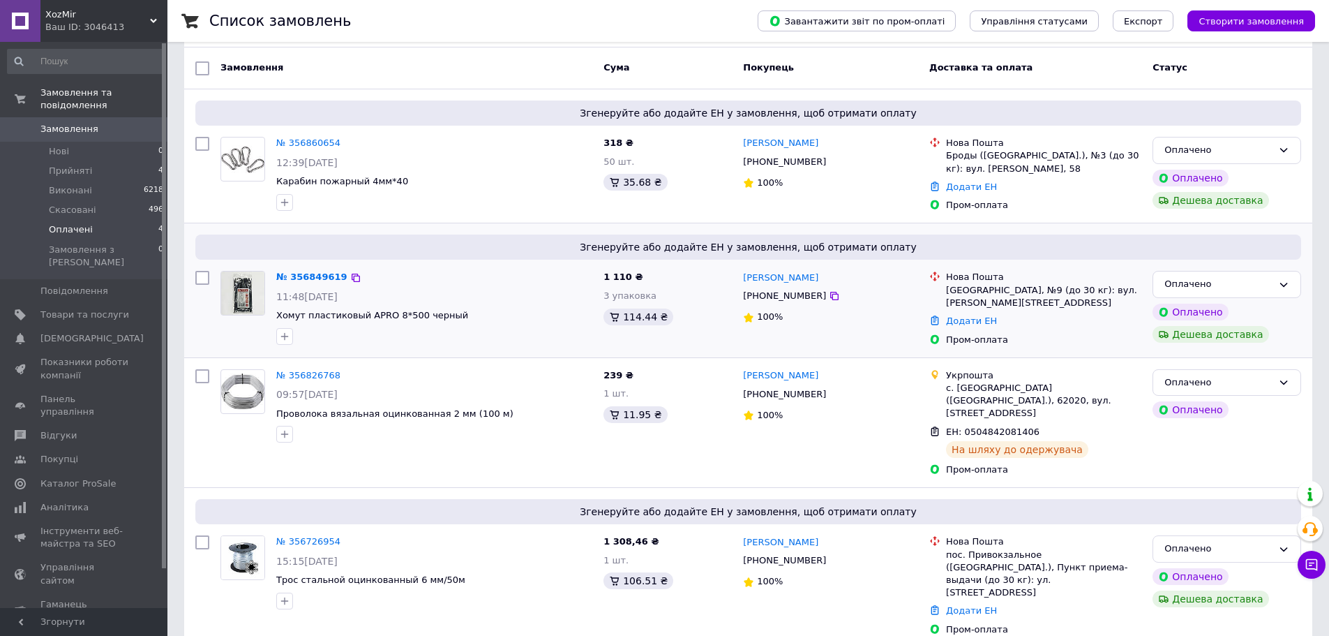
scroll to position [114, 0]
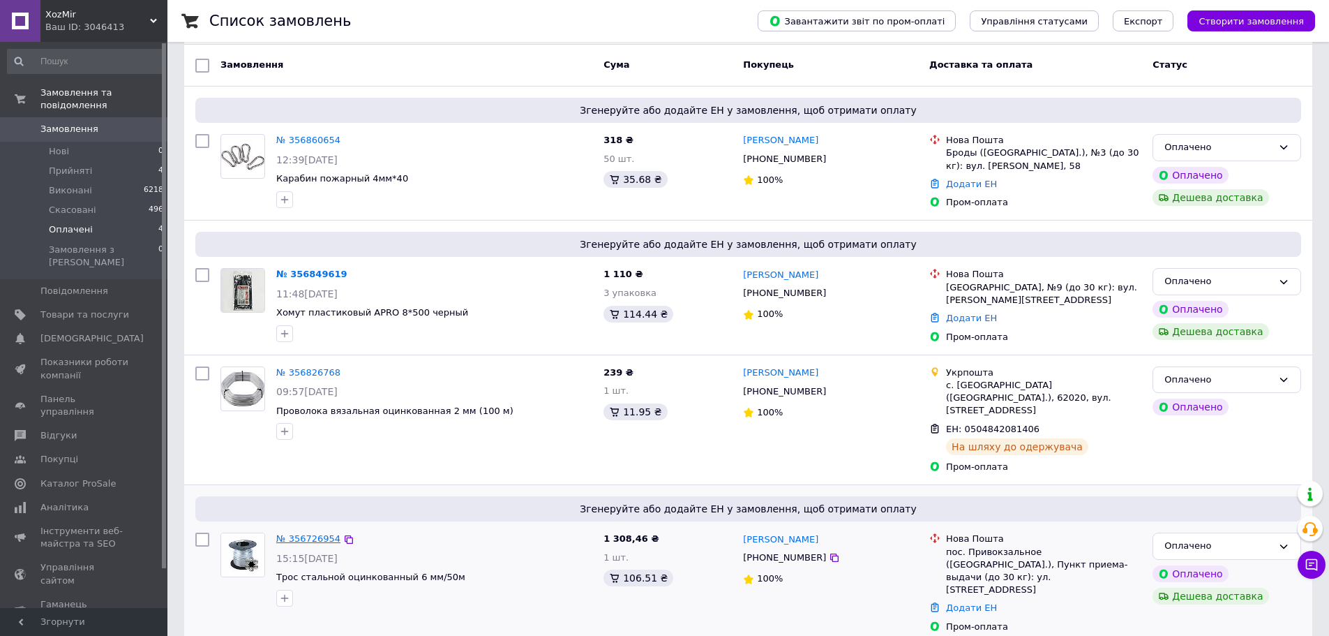
click at [292, 533] on link "№ 356726954" at bounding box center [308, 538] width 64 height 10
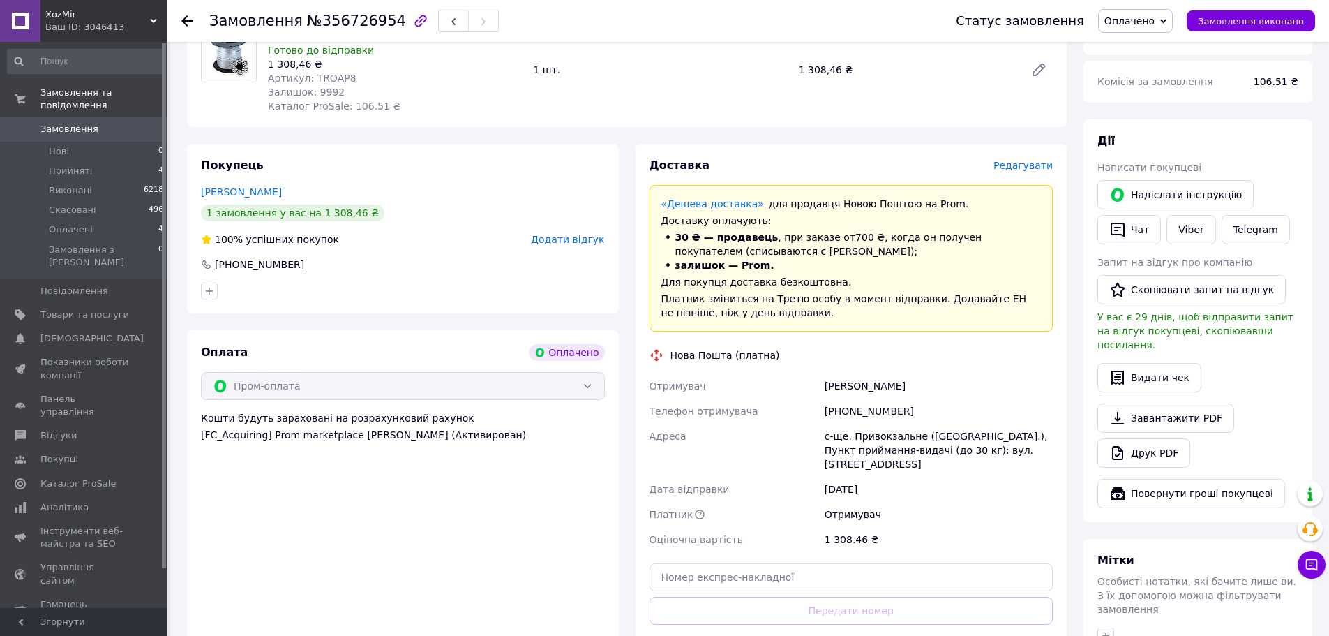
scroll to position [323, 0]
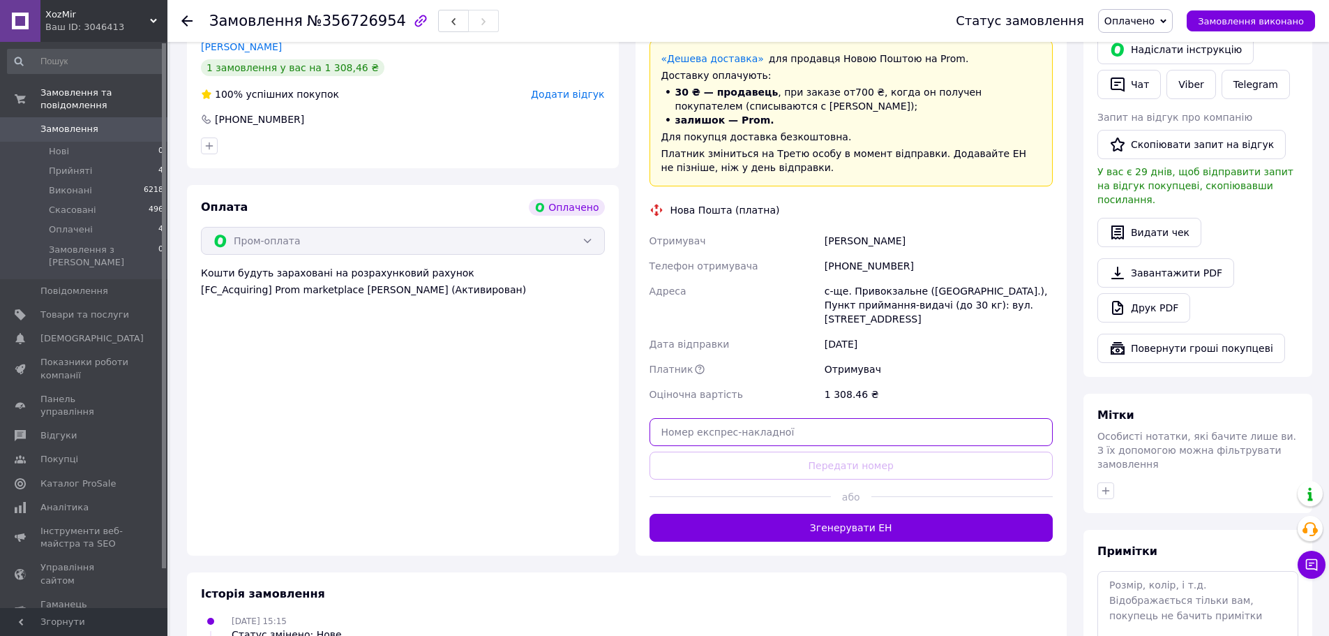
click at [763, 432] on input "text" at bounding box center [852, 432] width 404 height 28
paste input "59001432737049"
type input "59001432737049"
click at [772, 447] on div "Доставка Редагувати «Дешева доставка»   для продавця [GEOGRAPHIC_DATA] на Prom.…" at bounding box center [852, 277] width 404 height 529
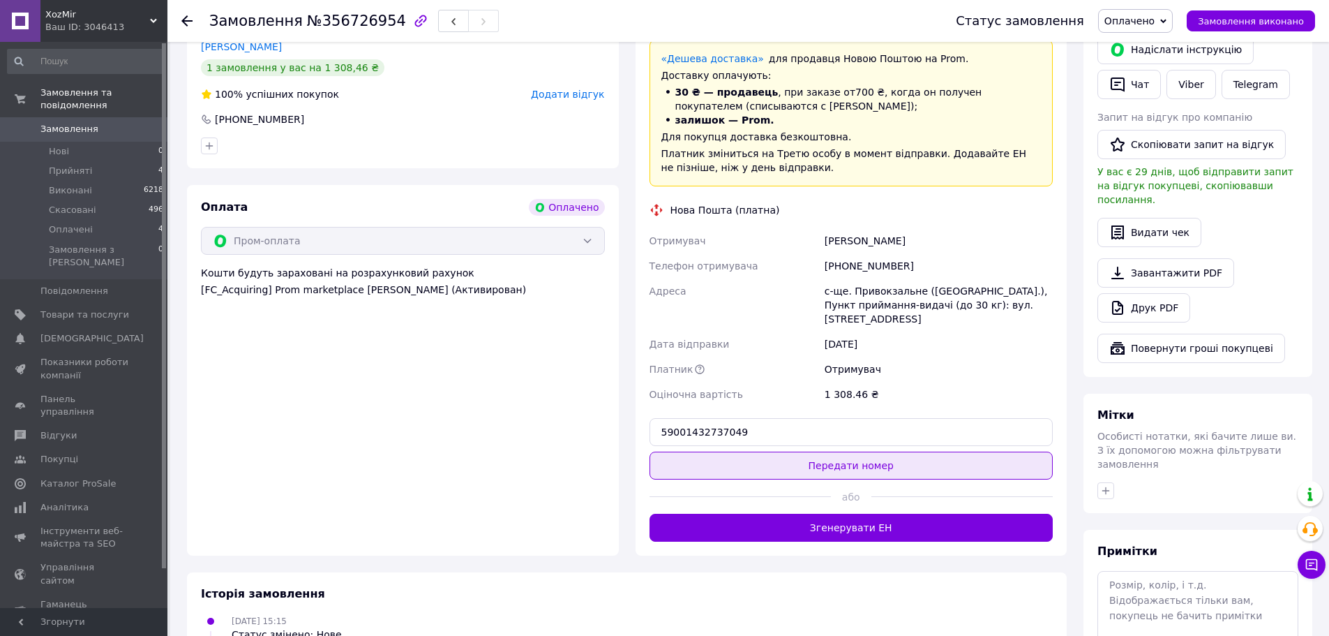
click at [770, 458] on button "Передати номер" at bounding box center [852, 465] width 404 height 28
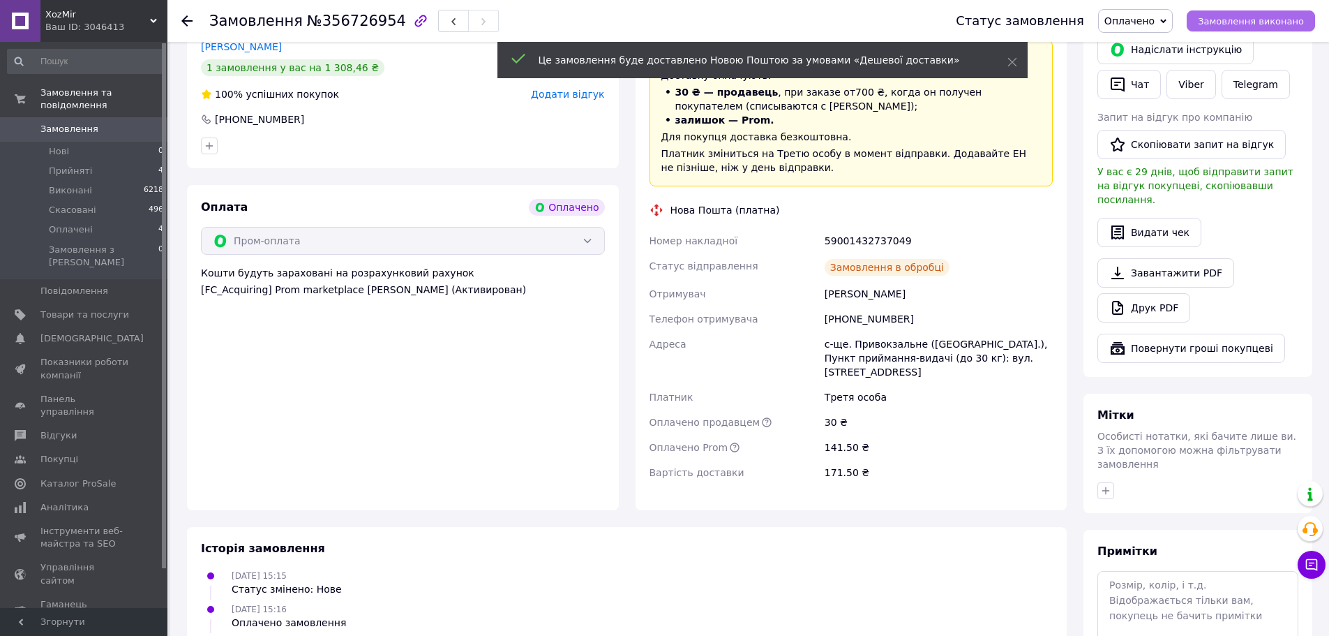
click at [1240, 13] on button "Замовлення виконано" at bounding box center [1251, 20] width 128 height 21
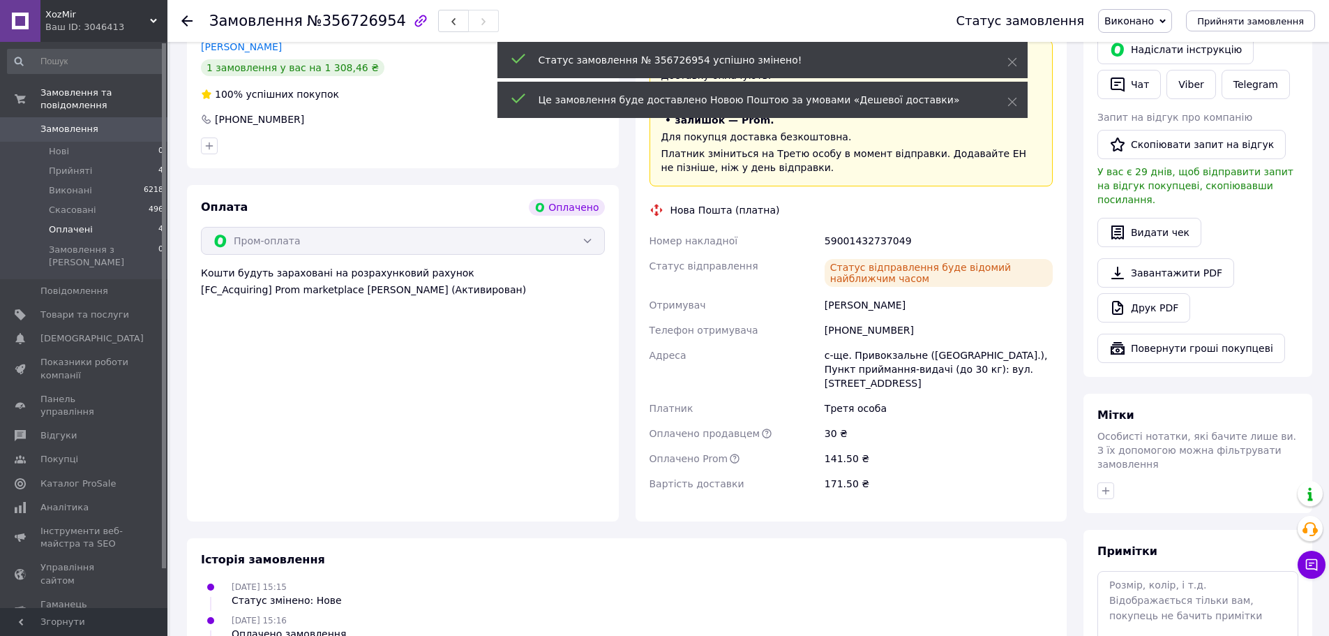
click at [126, 220] on li "Оплачені 4" at bounding box center [86, 230] width 172 height 20
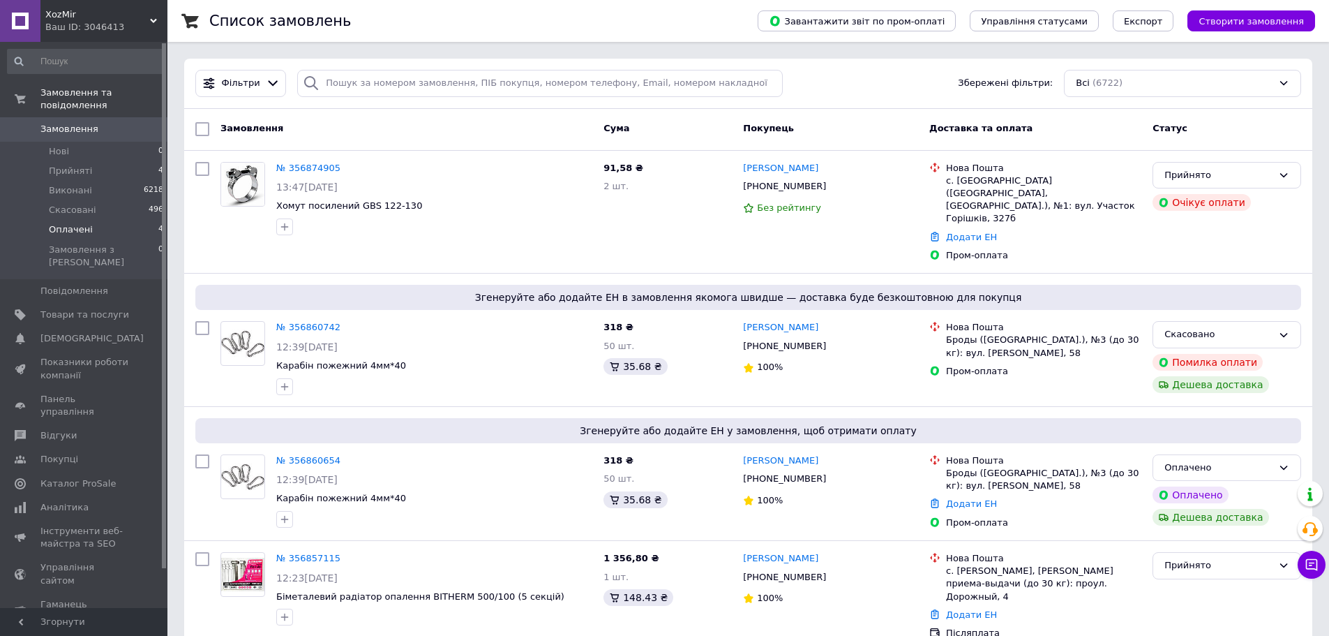
click at [126, 220] on li "Оплачені 4" at bounding box center [86, 230] width 172 height 20
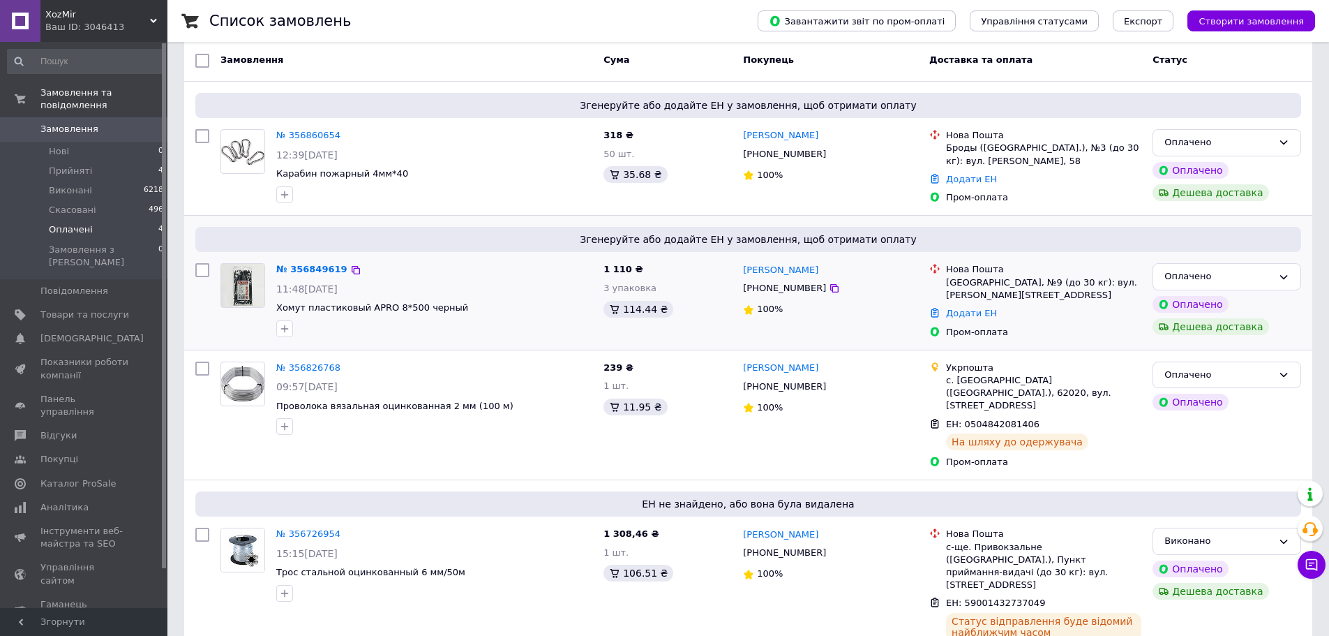
scroll to position [144, 0]
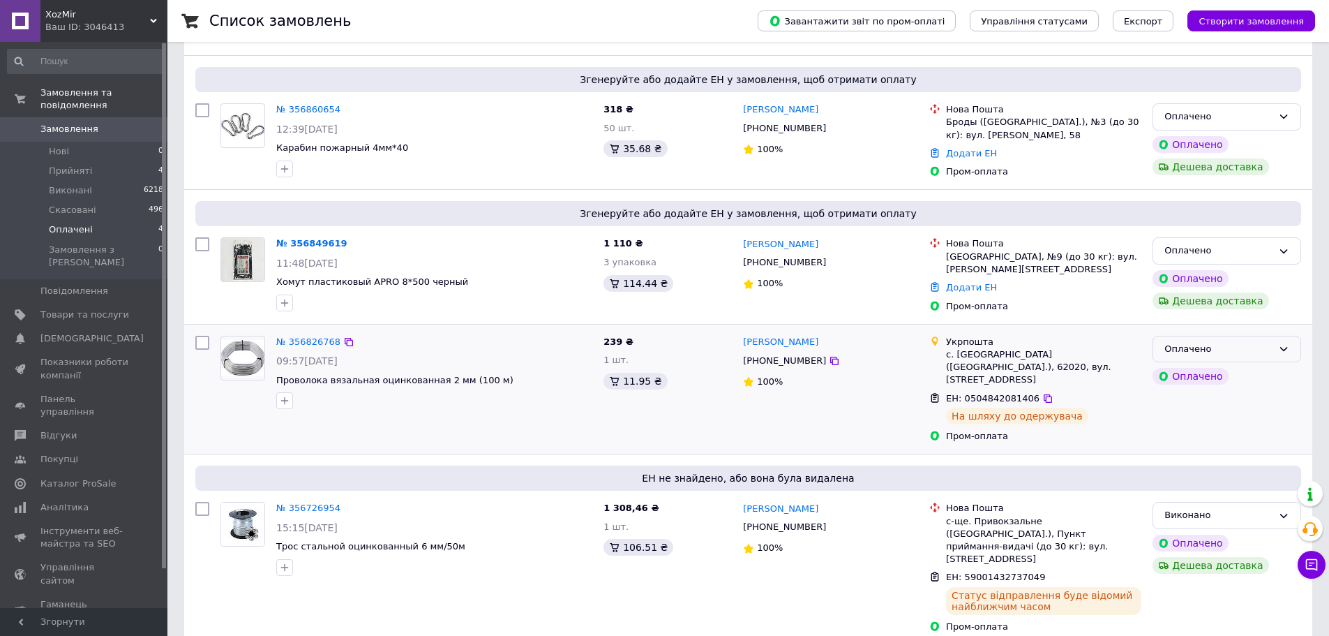
click at [1187, 353] on div "Оплачено" at bounding box center [1218, 349] width 108 height 15
click at [1167, 409] on li "Виконано" at bounding box center [1226, 404] width 147 height 26
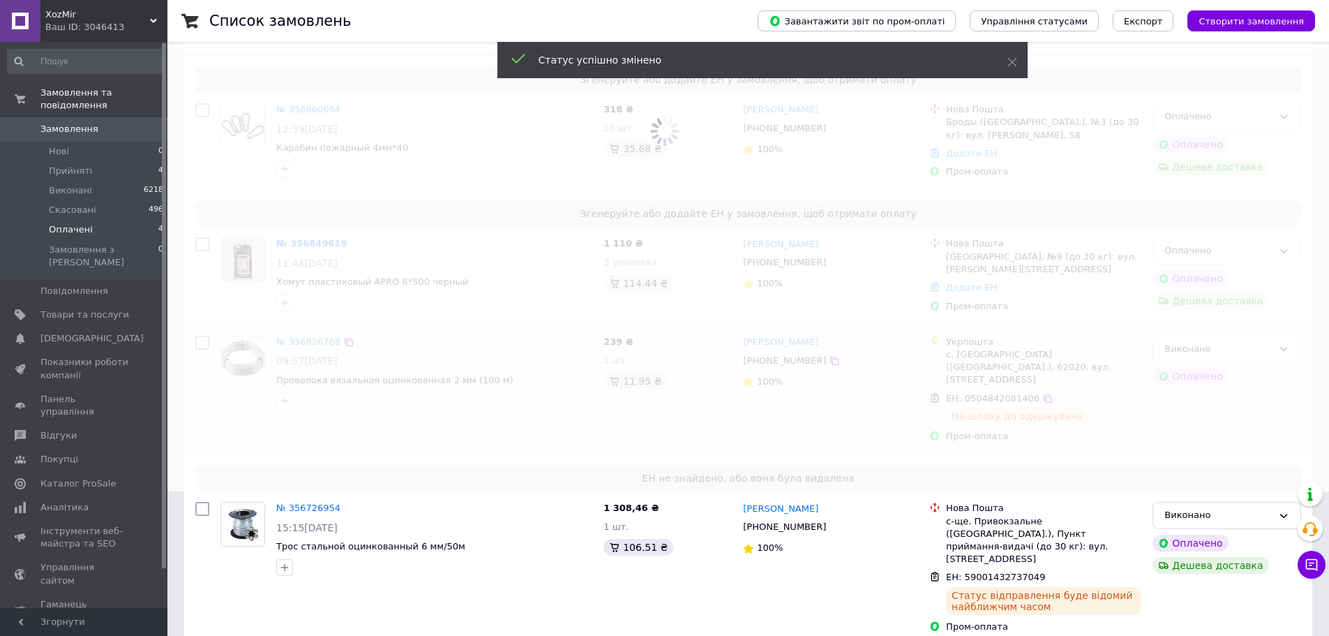
click at [314, 248] on span at bounding box center [664, 174] width 1329 height 636
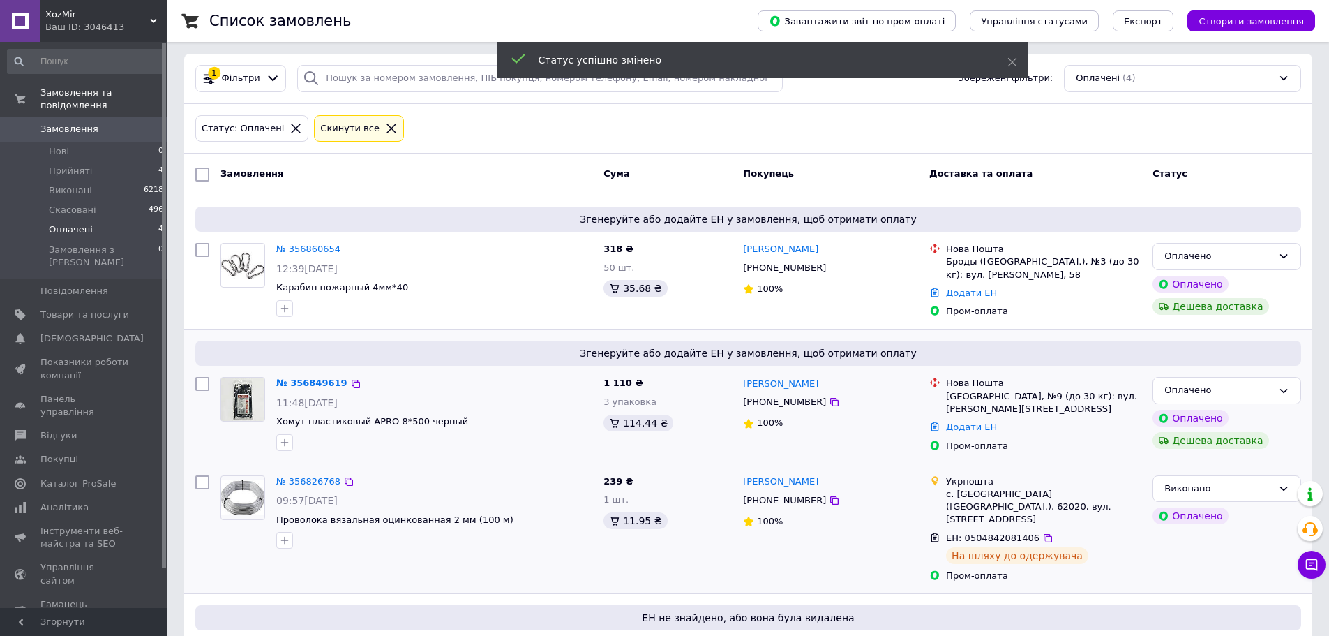
scroll to position [0, 0]
